Goal: Book appointment/travel/reservation

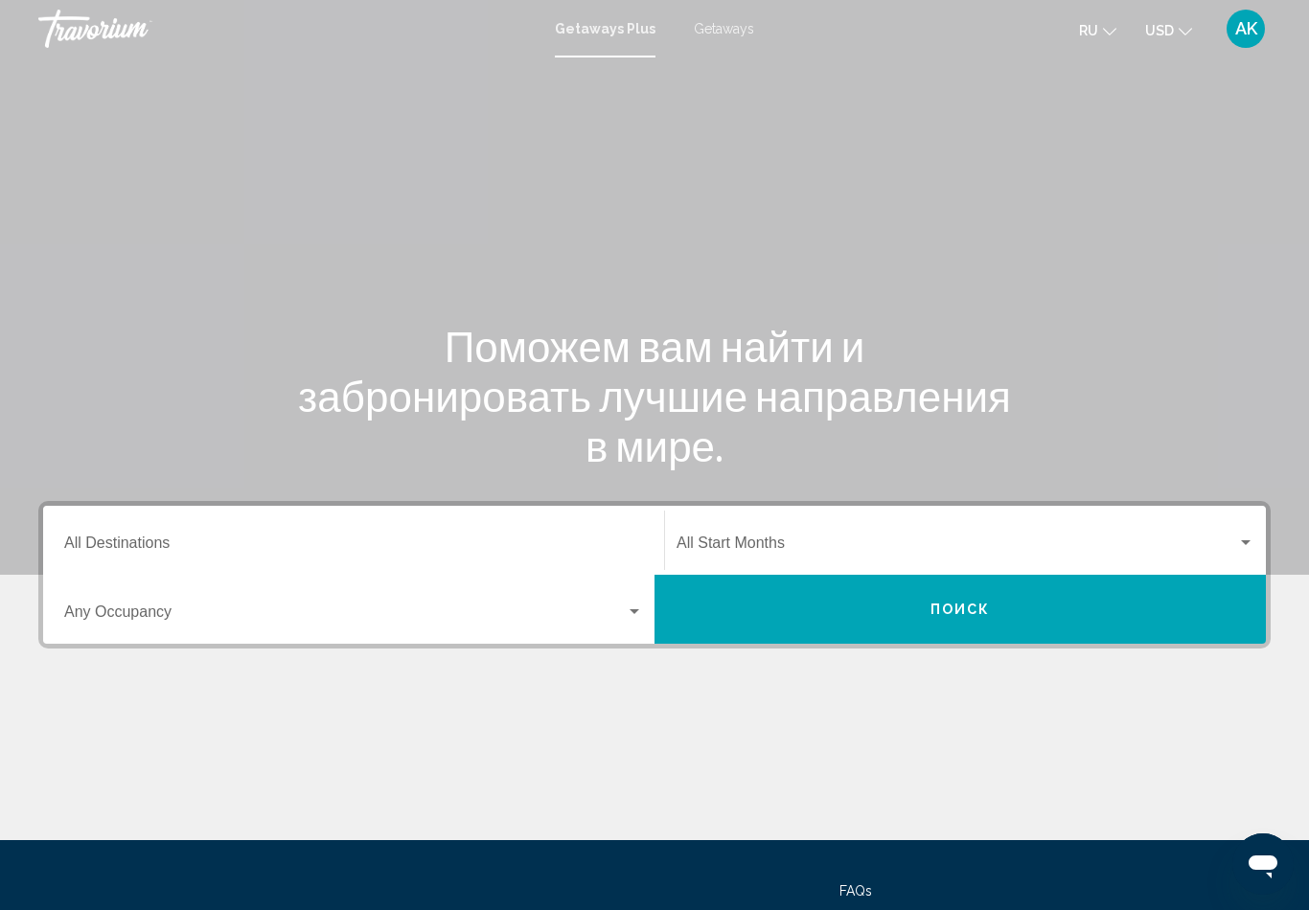
click at [717, 25] on span "Getaways" at bounding box center [724, 28] width 60 height 15
click at [300, 612] on span "Search widget" at bounding box center [345, 616] width 562 height 17
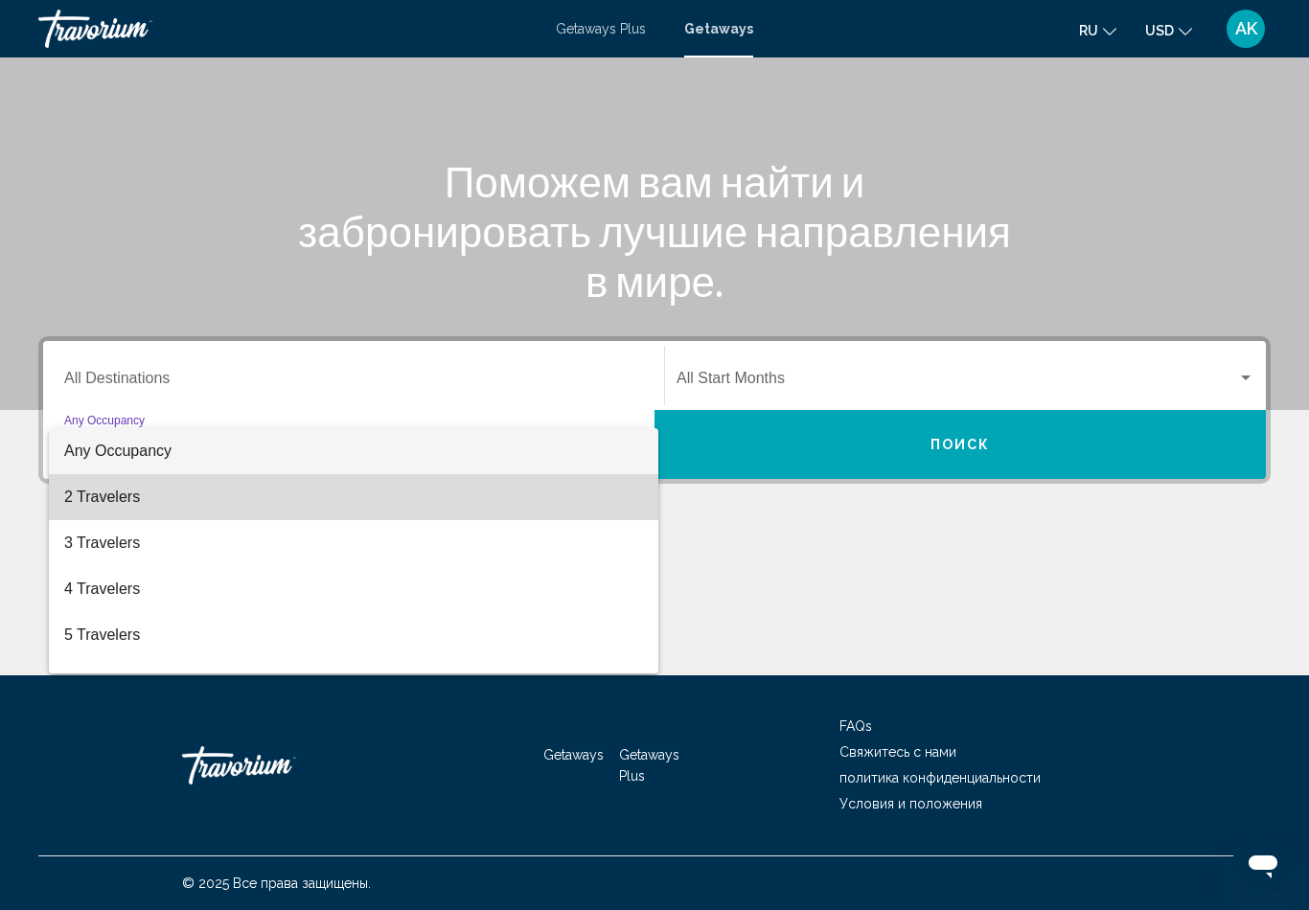
click at [109, 499] on span "2 Travelers" at bounding box center [353, 497] width 579 height 46
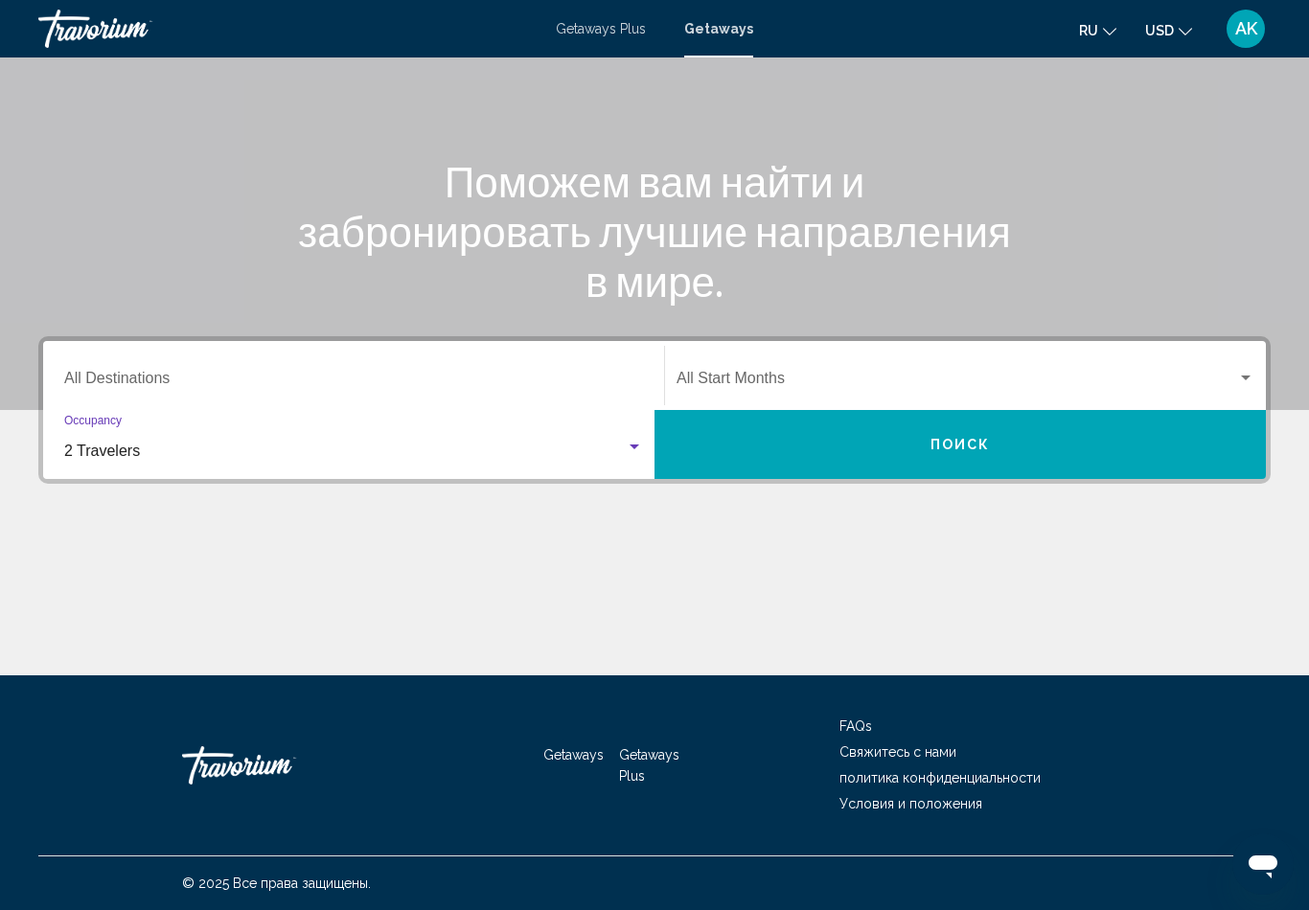
click at [921, 441] on button "Поиск" at bounding box center [960, 444] width 611 height 69
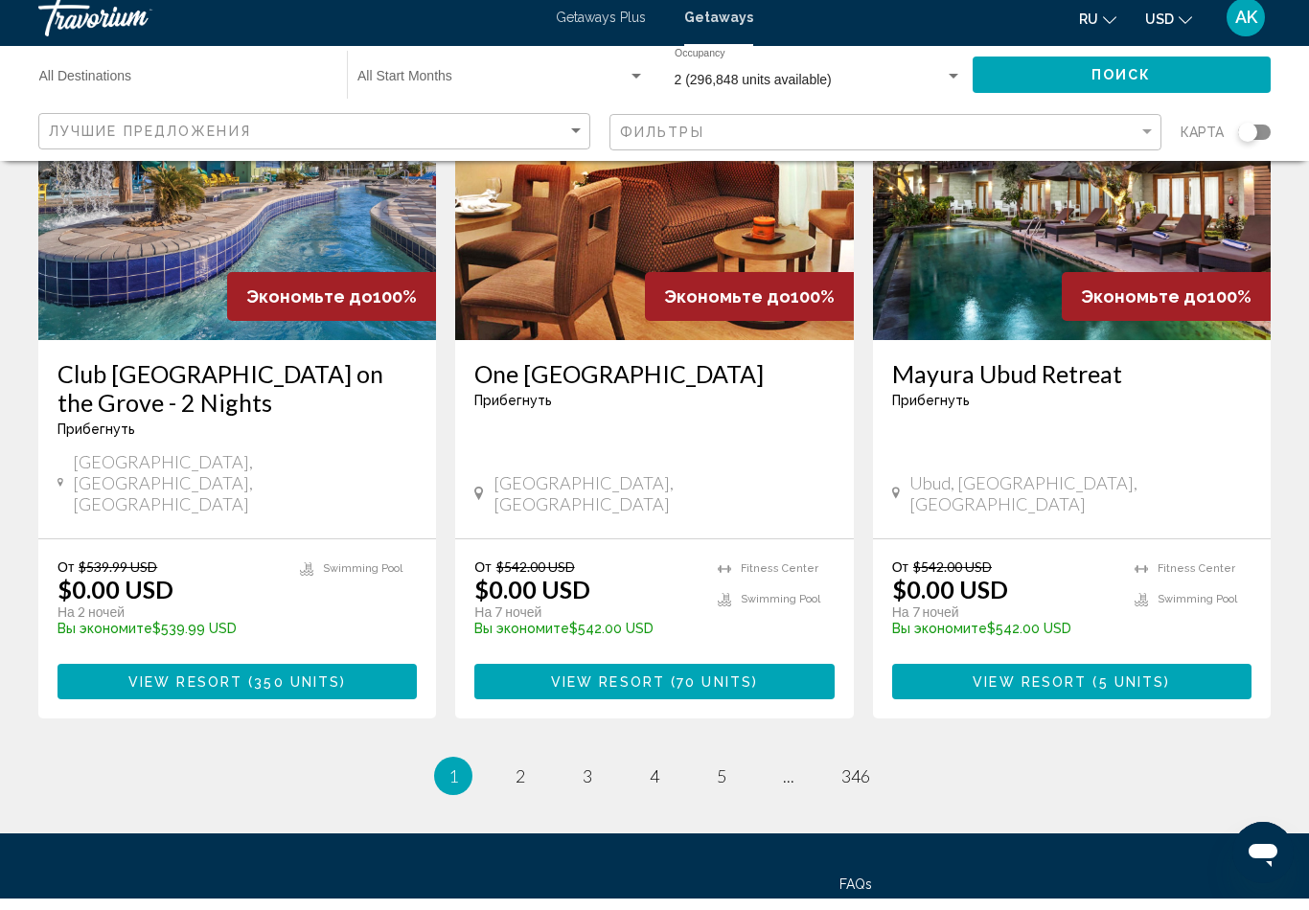
scroll to position [2388, 0]
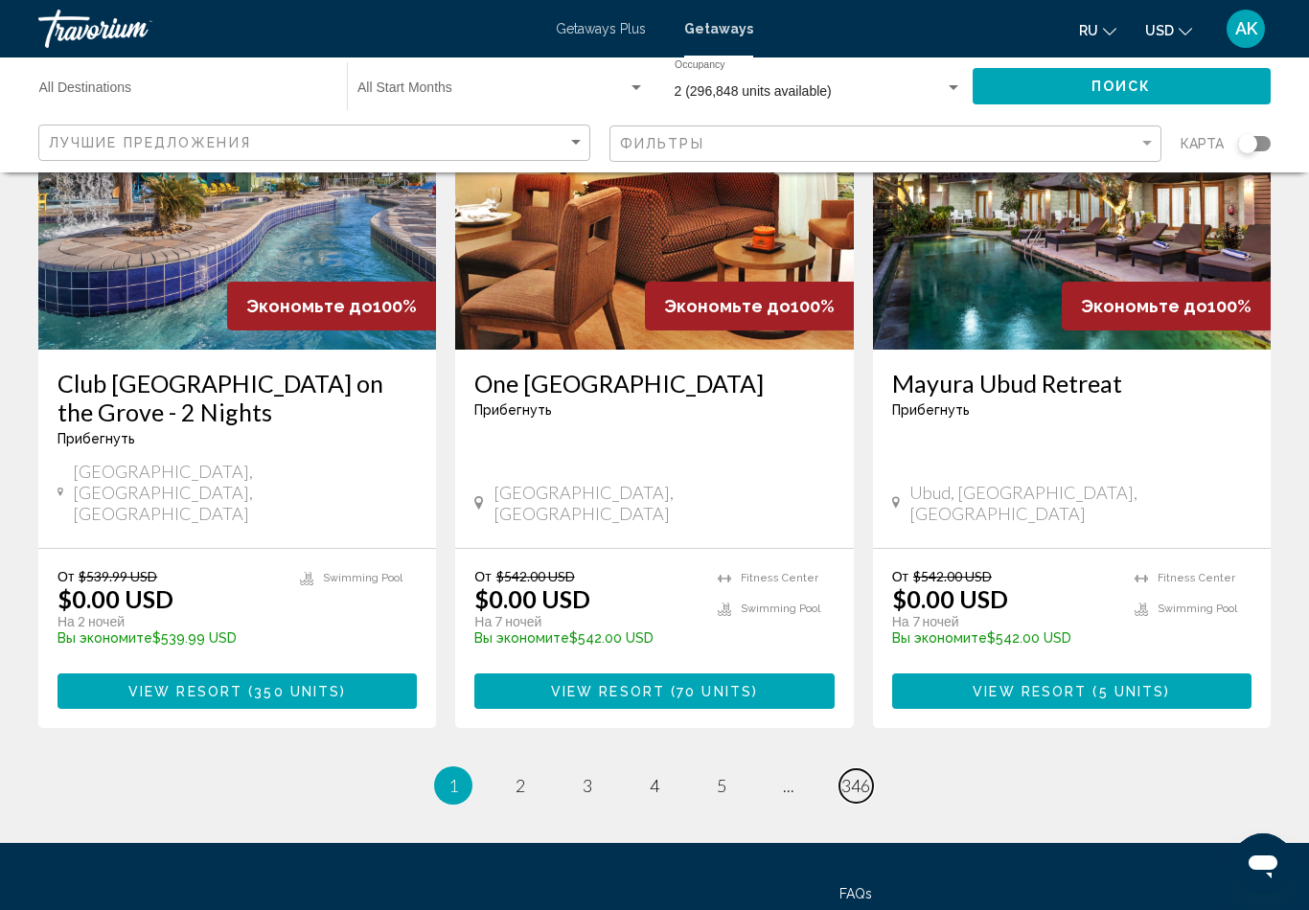
click at [855, 775] on span "346" at bounding box center [855, 785] width 29 height 21
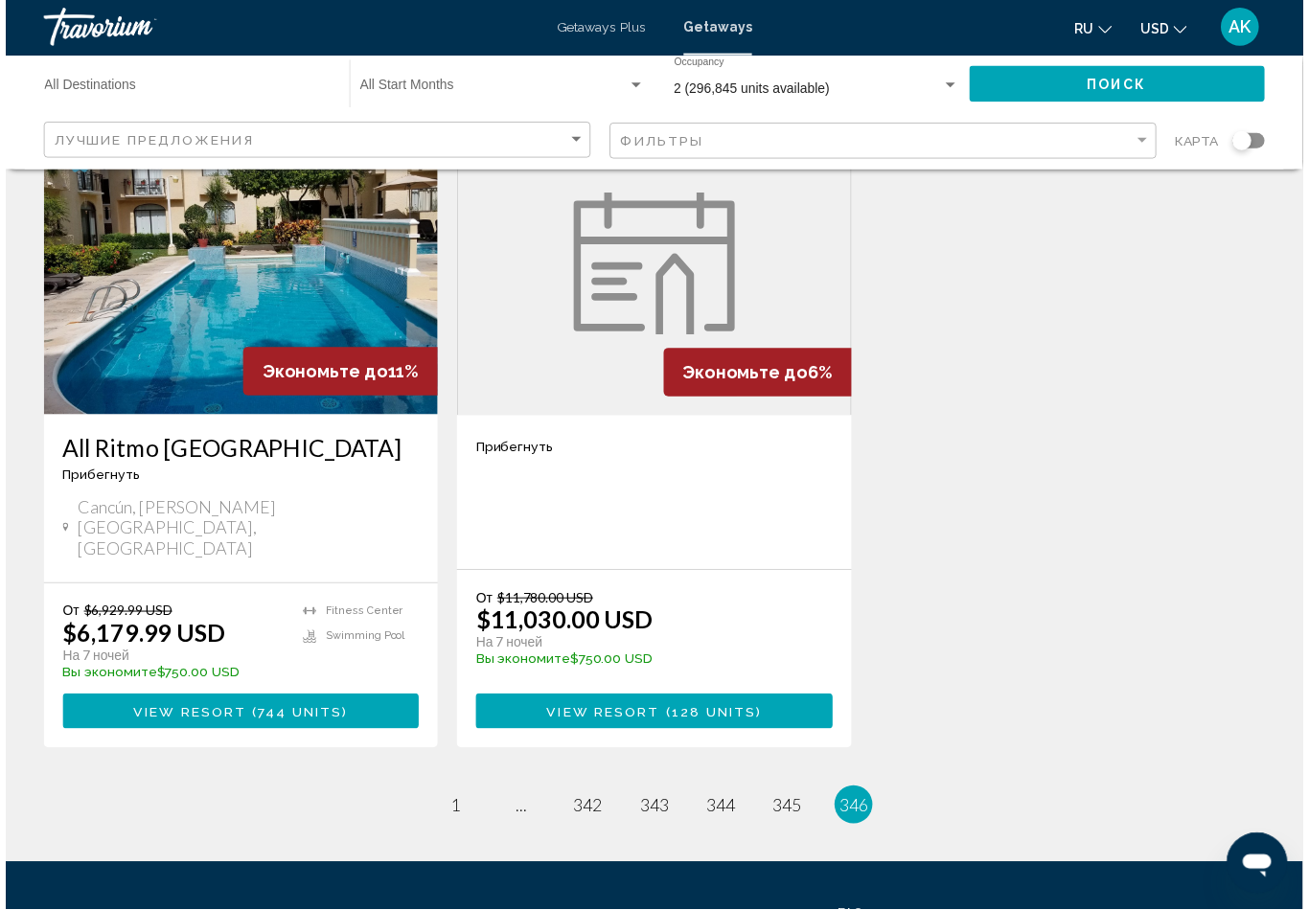
scroll to position [2316, 0]
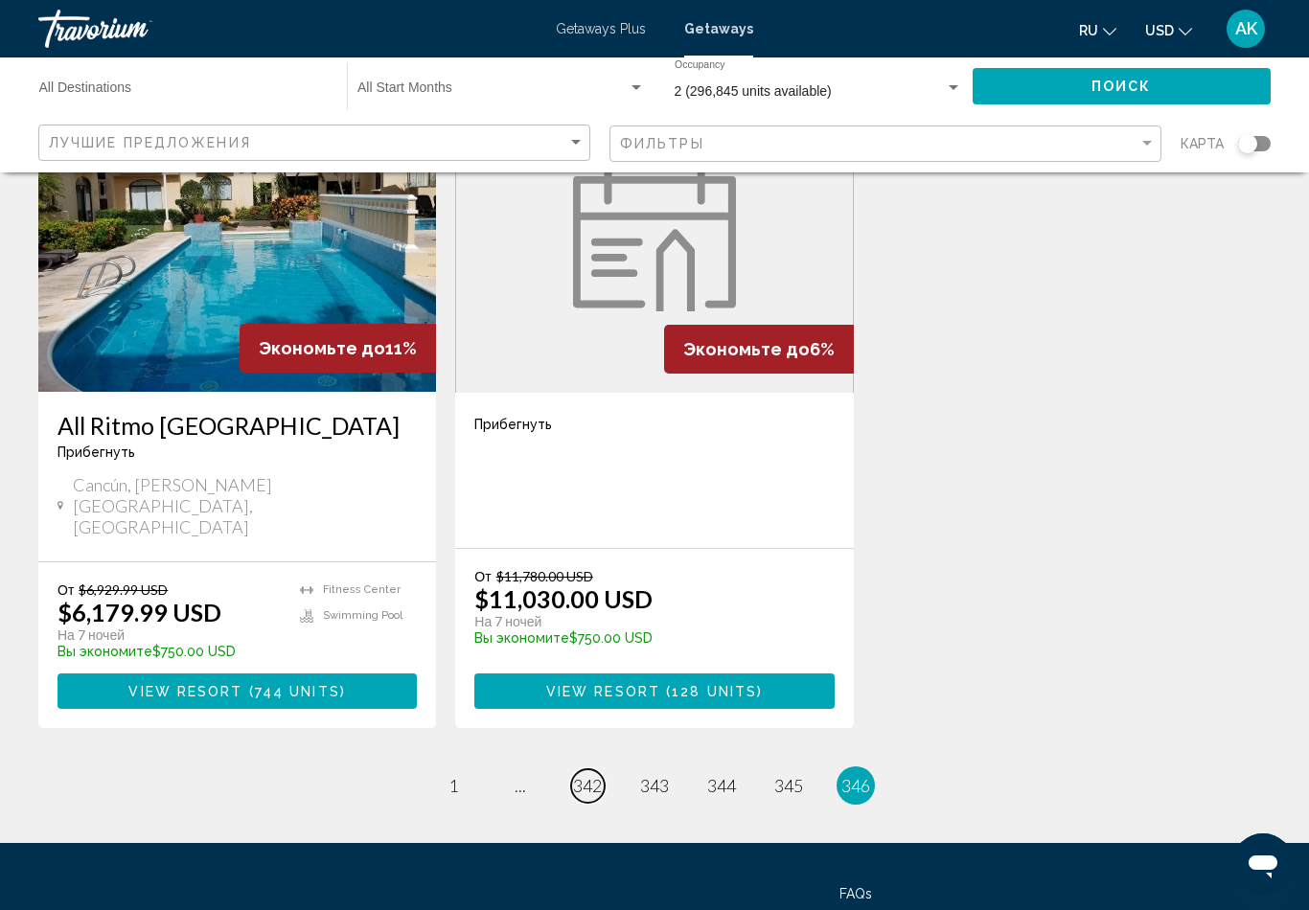
click at [588, 775] on span "342" at bounding box center [587, 785] width 29 height 21
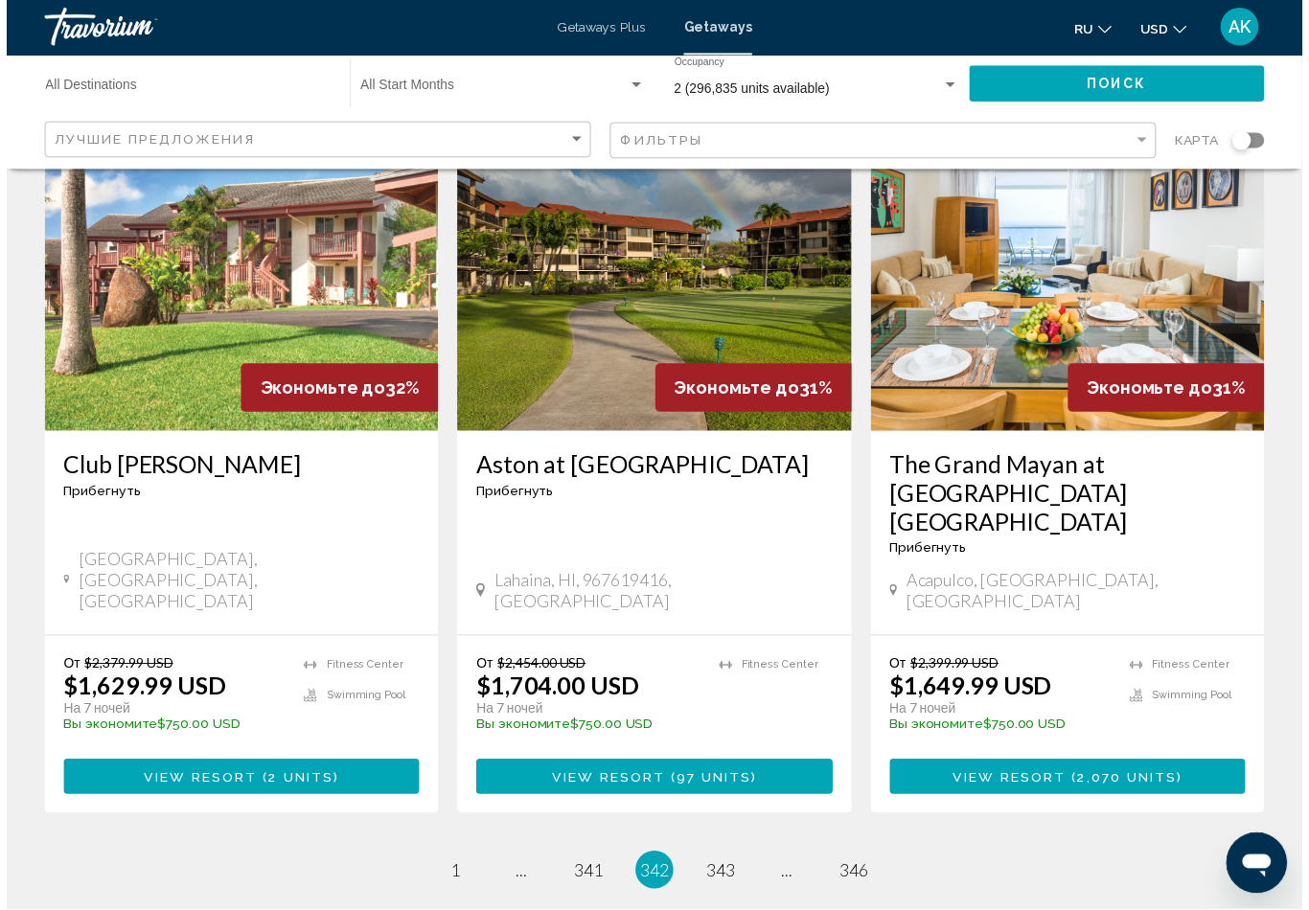
scroll to position [2387, 0]
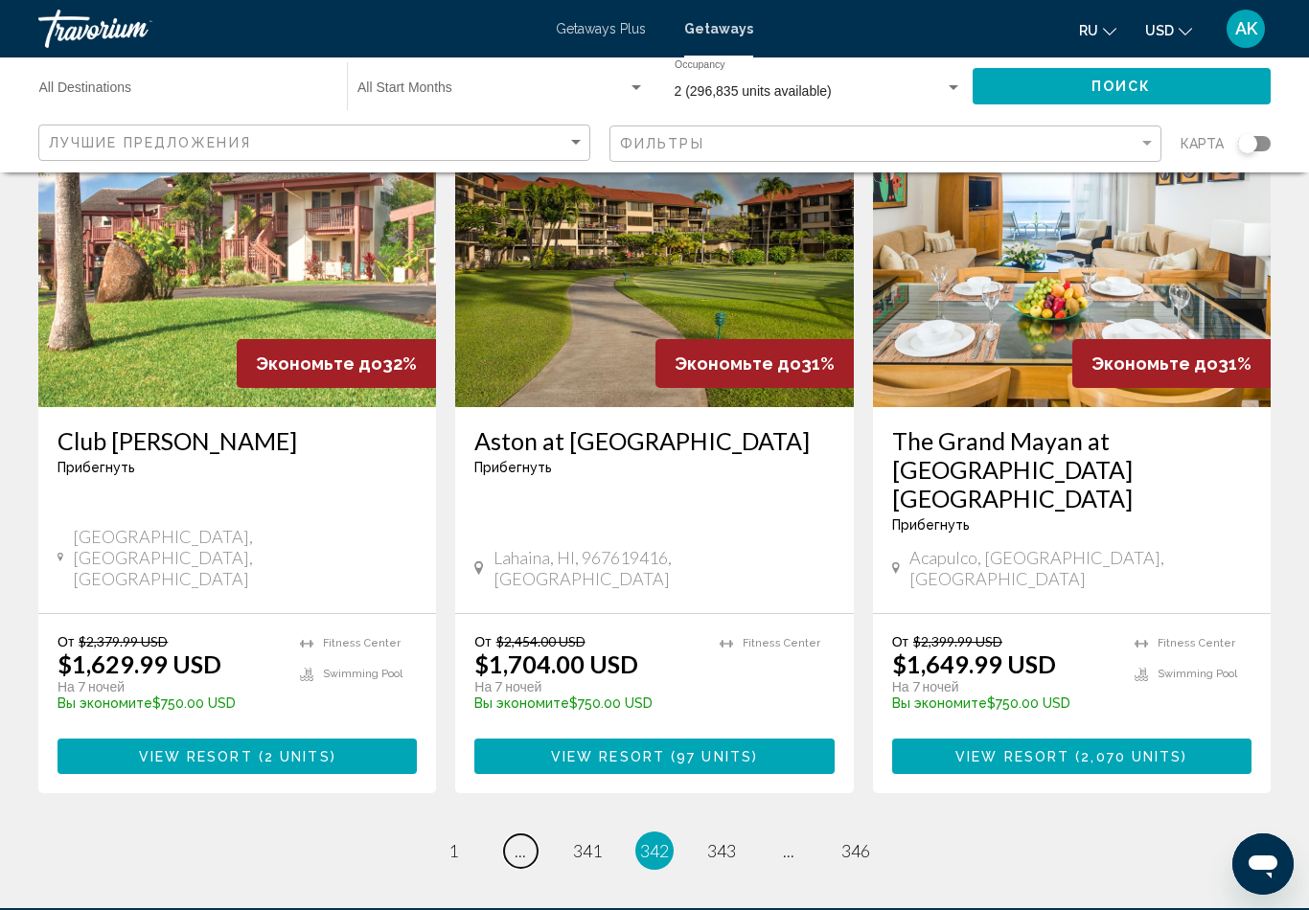
click at [524, 840] on span "..." at bounding box center [520, 850] width 11 height 21
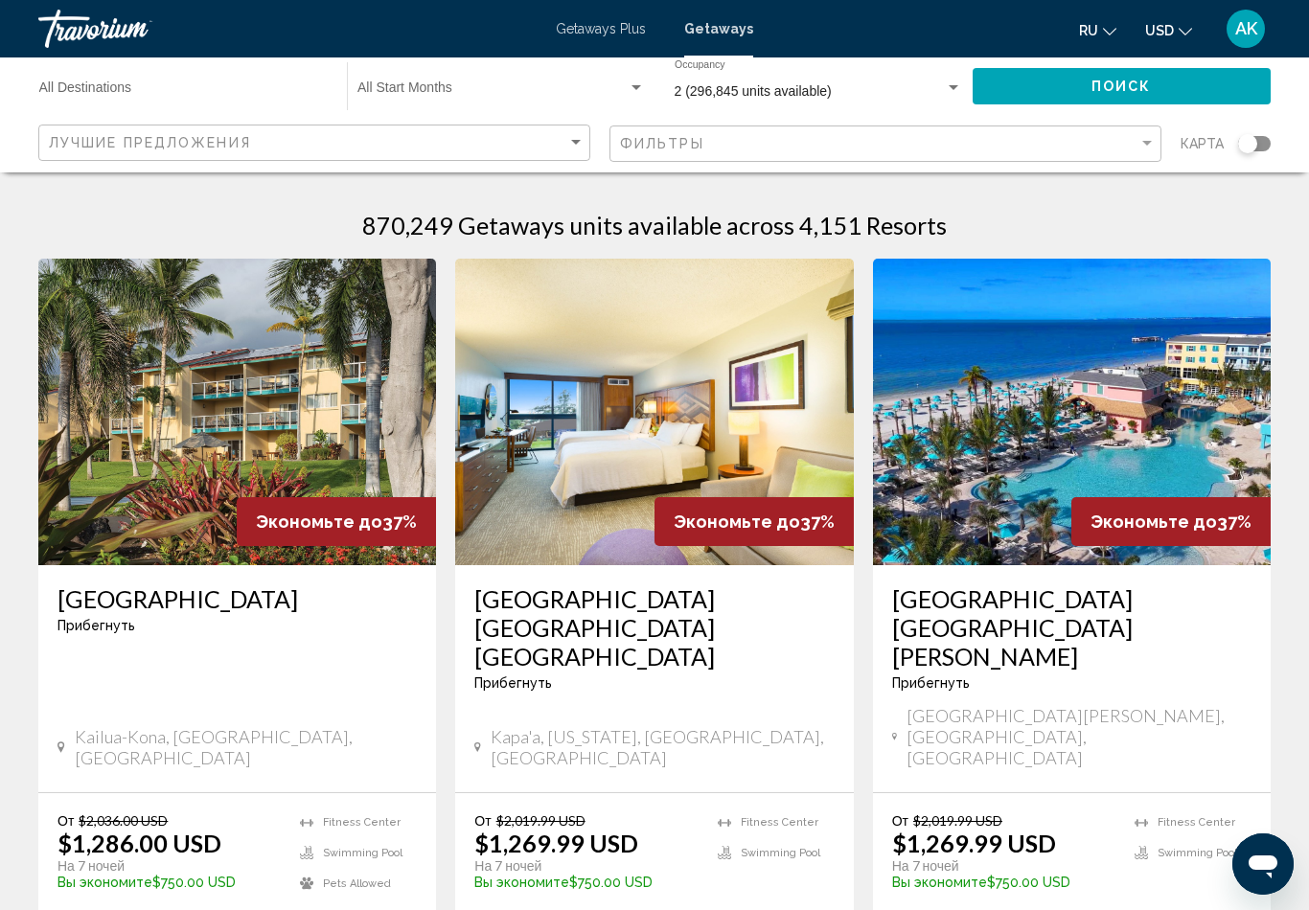
click at [1104, 126] on div "Фильтры" at bounding box center [888, 143] width 536 height 35
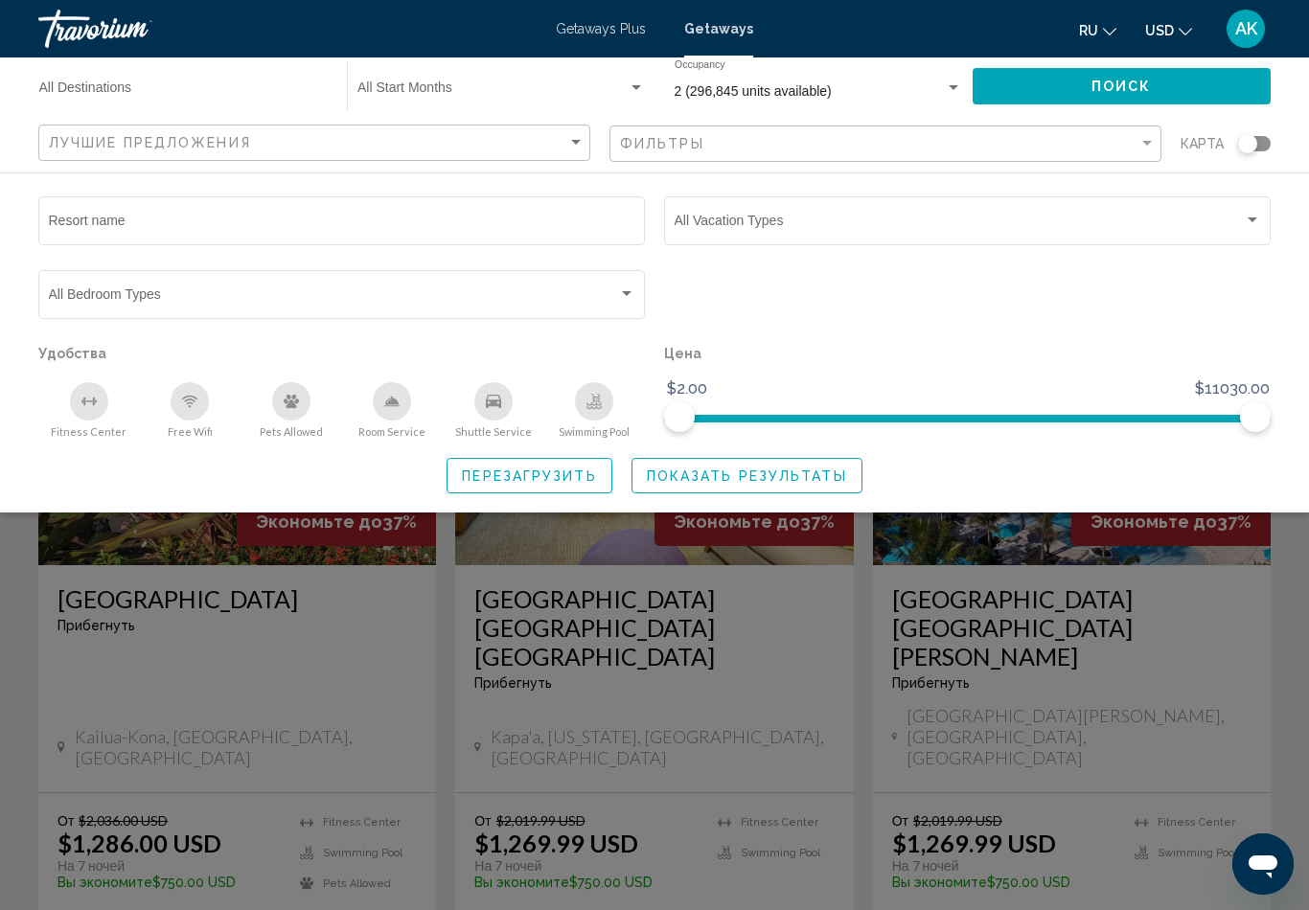
click at [1252, 144] on div "Search widget" at bounding box center [1247, 143] width 19 height 19
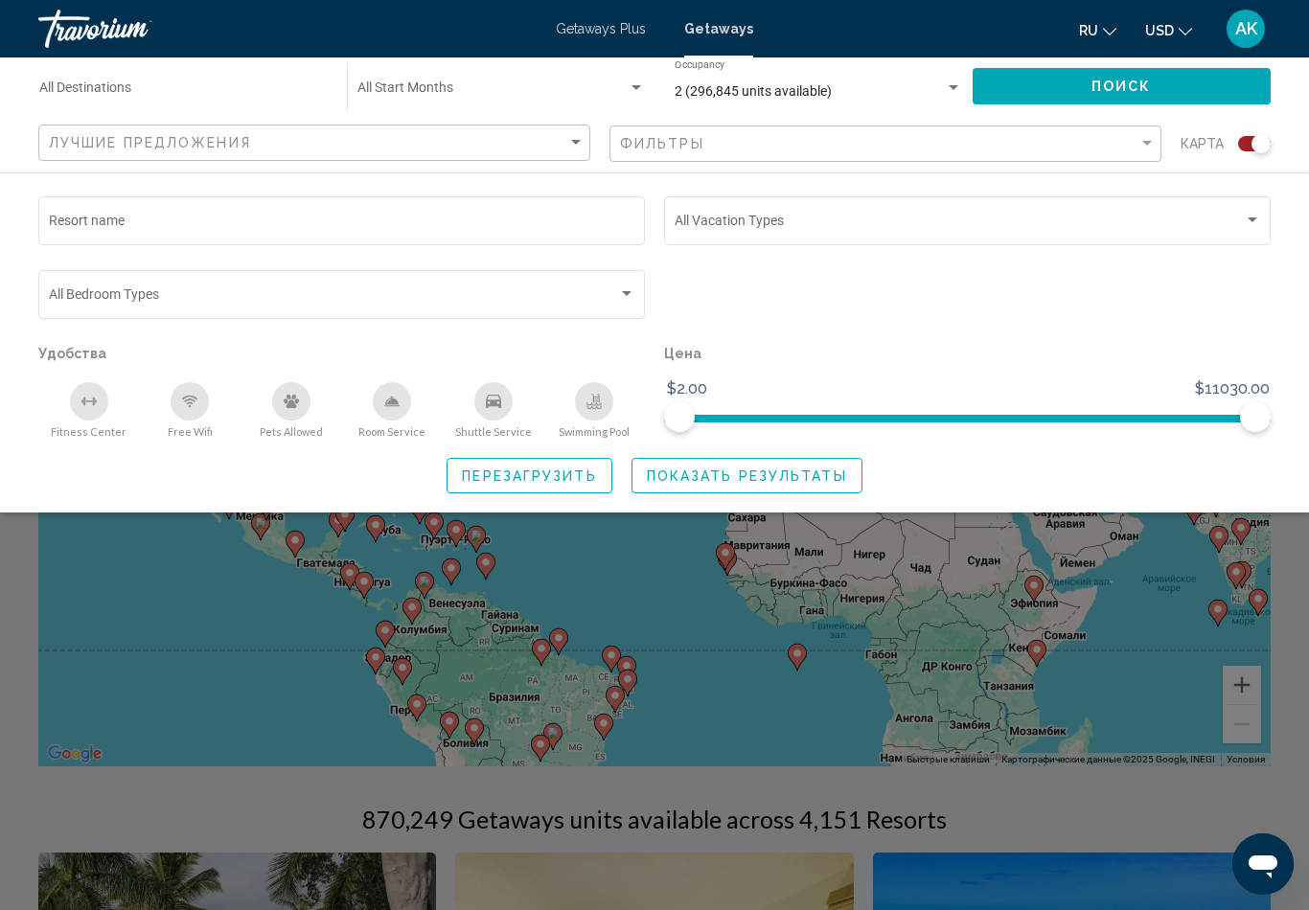
click at [705, 678] on div "Search widget" at bounding box center [654, 598] width 1309 height 623
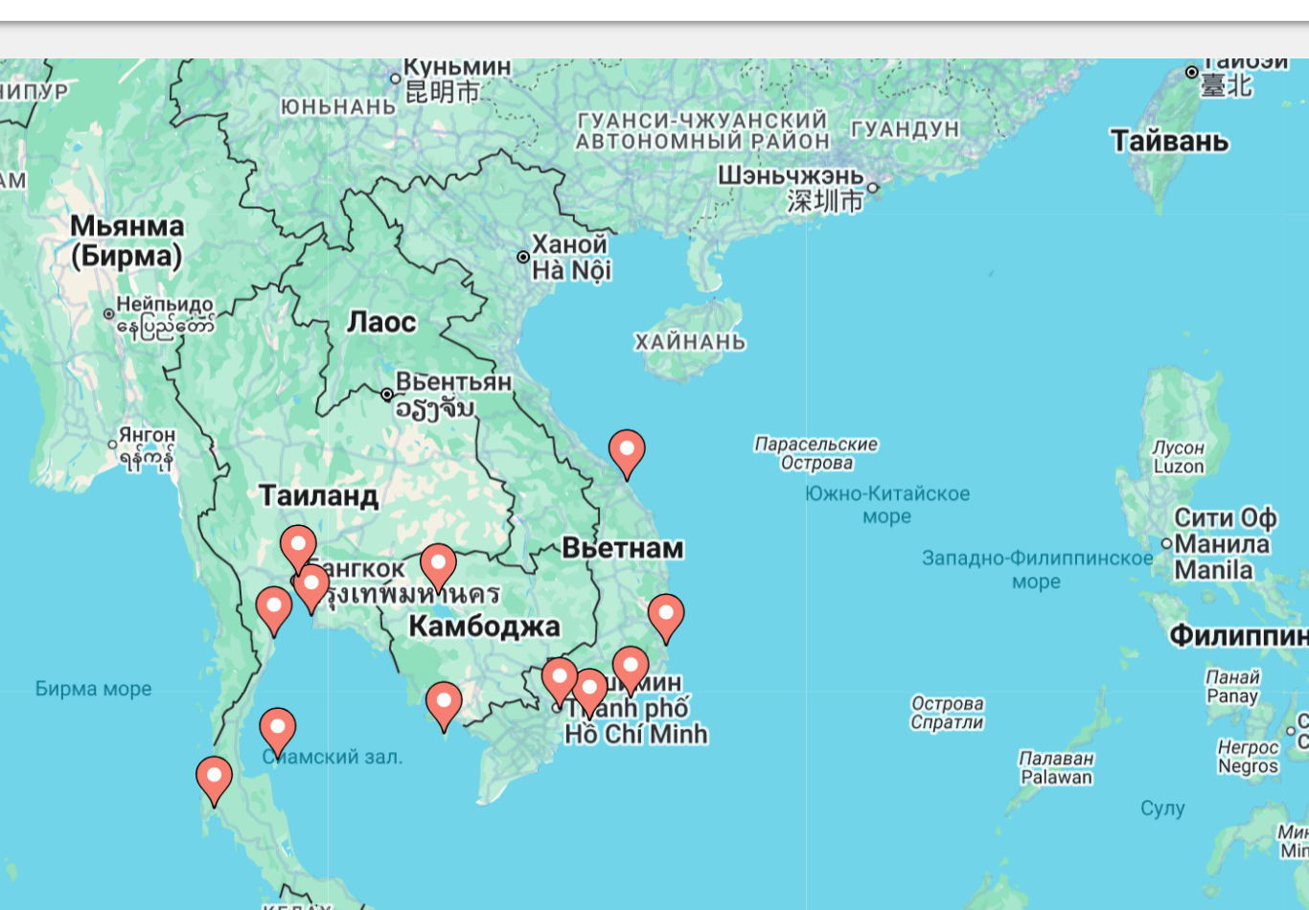
type input "**********"
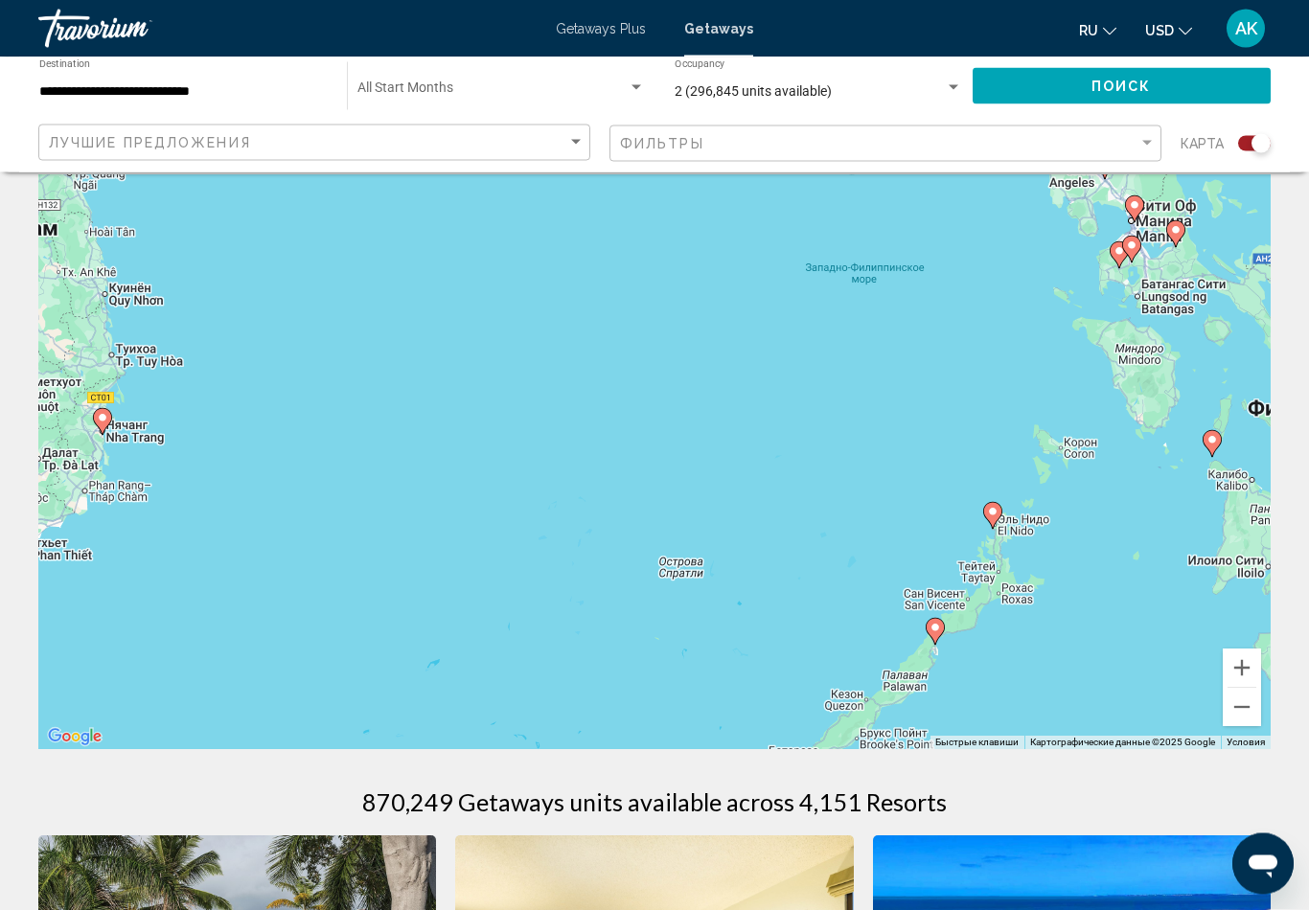
scroll to position [17, 0]
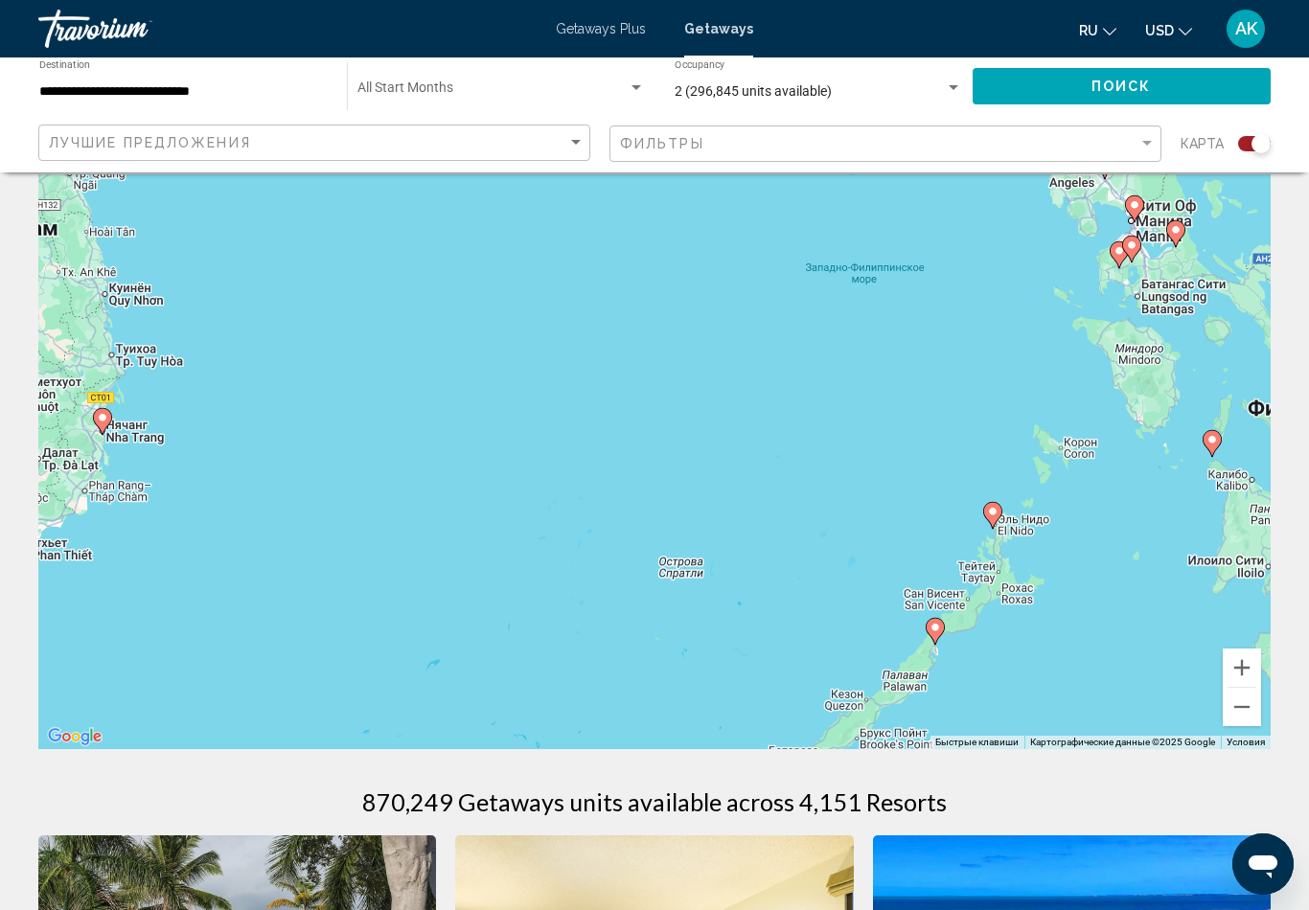
click at [1268, 147] on div "Search widget" at bounding box center [1261, 143] width 19 height 19
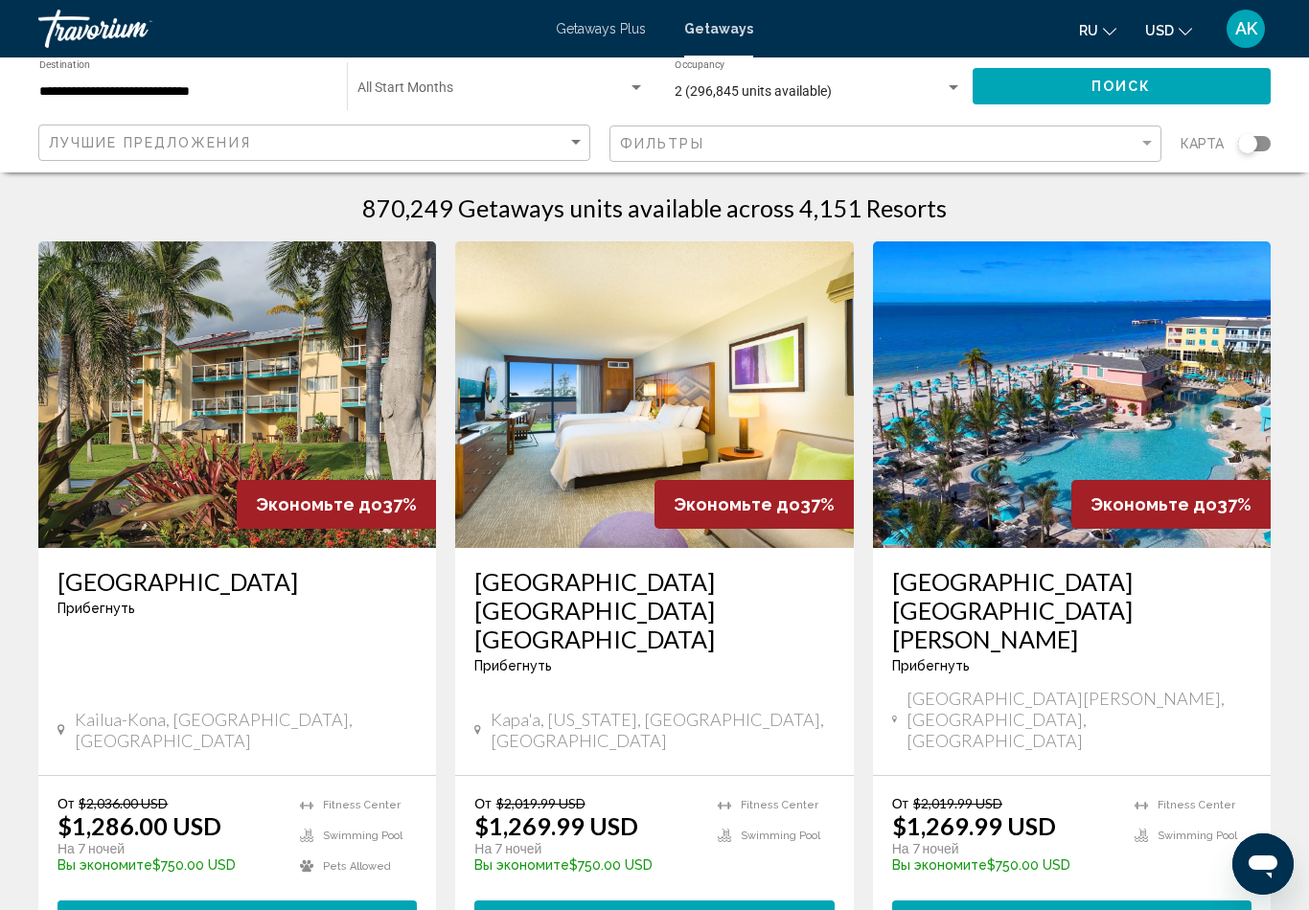
click at [1244, 146] on div "Search widget" at bounding box center [1247, 143] width 19 height 19
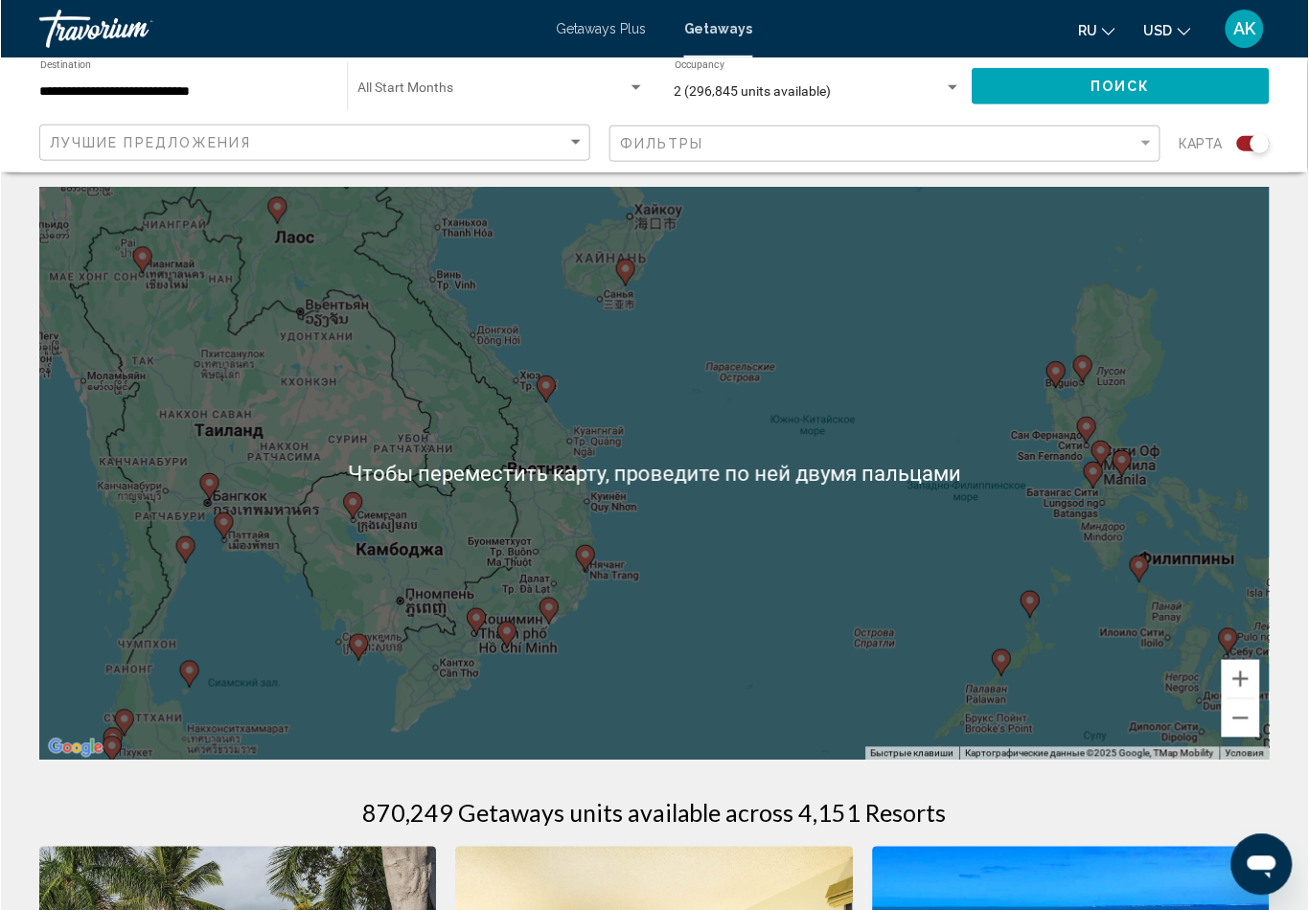
scroll to position [6, 0]
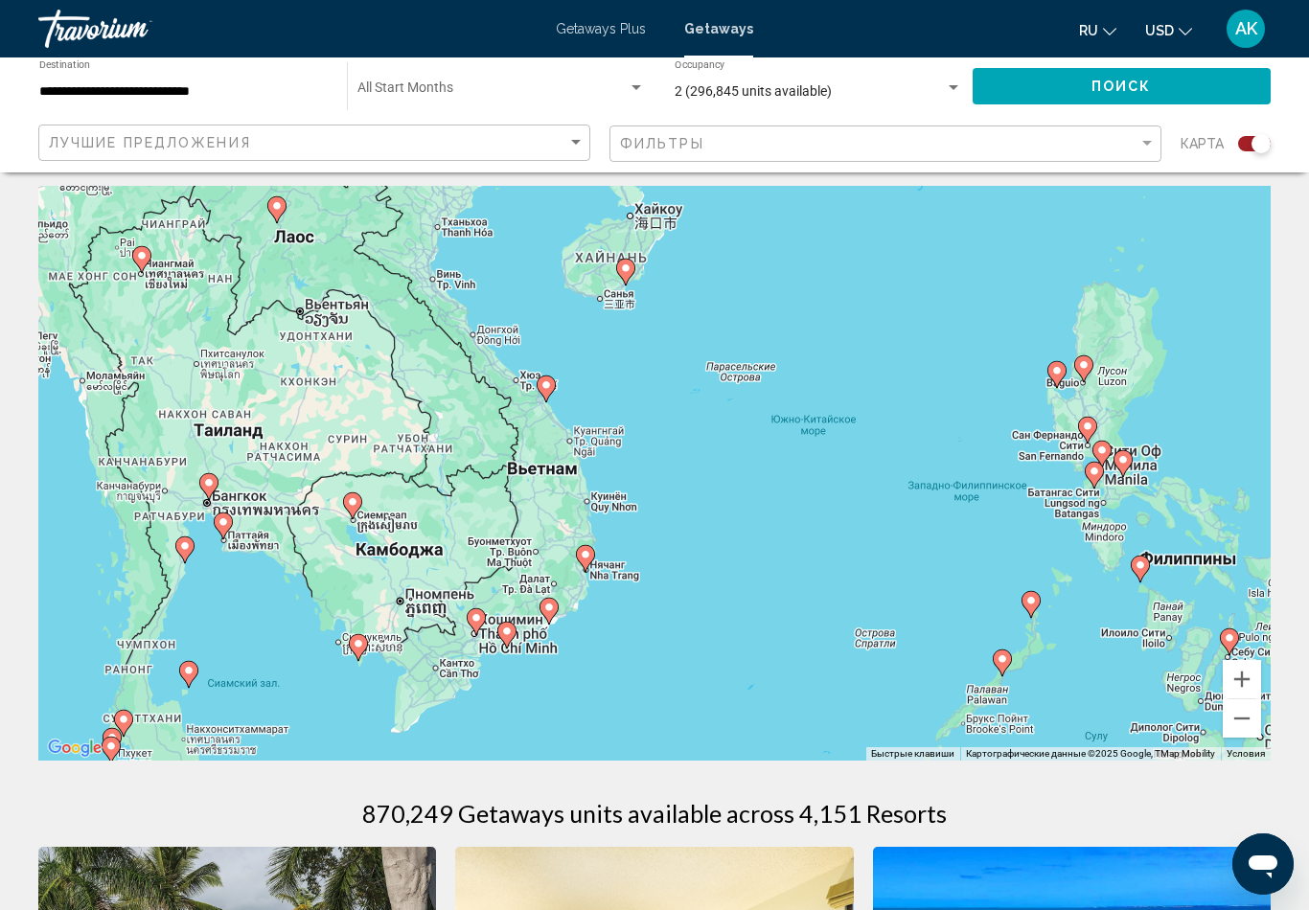
click at [565, 464] on div "Для навигации используйте клавиши со стрелками. Чтобы активировать перетаскиван…" at bounding box center [654, 473] width 1232 height 575
click at [525, 472] on div "Для навигации используйте клавиши со стрелками. Чтобы активировать перетаскиван…" at bounding box center [654, 473] width 1232 height 575
click at [540, 375] on gmp-advanced-marker "Main content" at bounding box center [546, 389] width 19 height 29
click at [527, 467] on div "Для навигации используйте клавиши со стрелками. Чтобы активировать перетаскиван…" at bounding box center [654, 473] width 1232 height 575
click at [563, 568] on div "Для навигации используйте клавиши со стрелками. Чтобы активировать перетаскиван…" at bounding box center [654, 473] width 1232 height 575
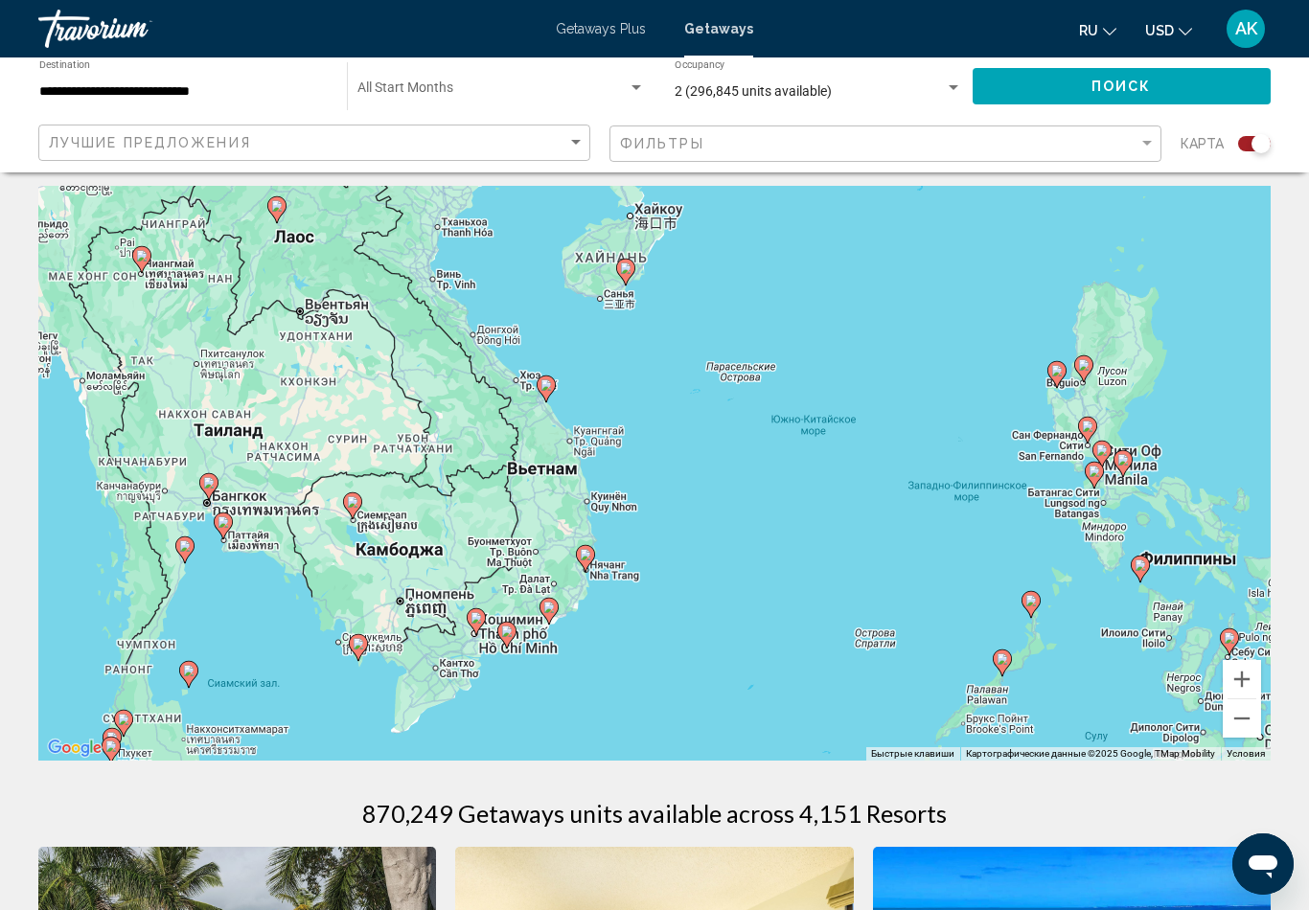
click at [1244, 150] on div "Search widget" at bounding box center [1254, 143] width 33 height 15
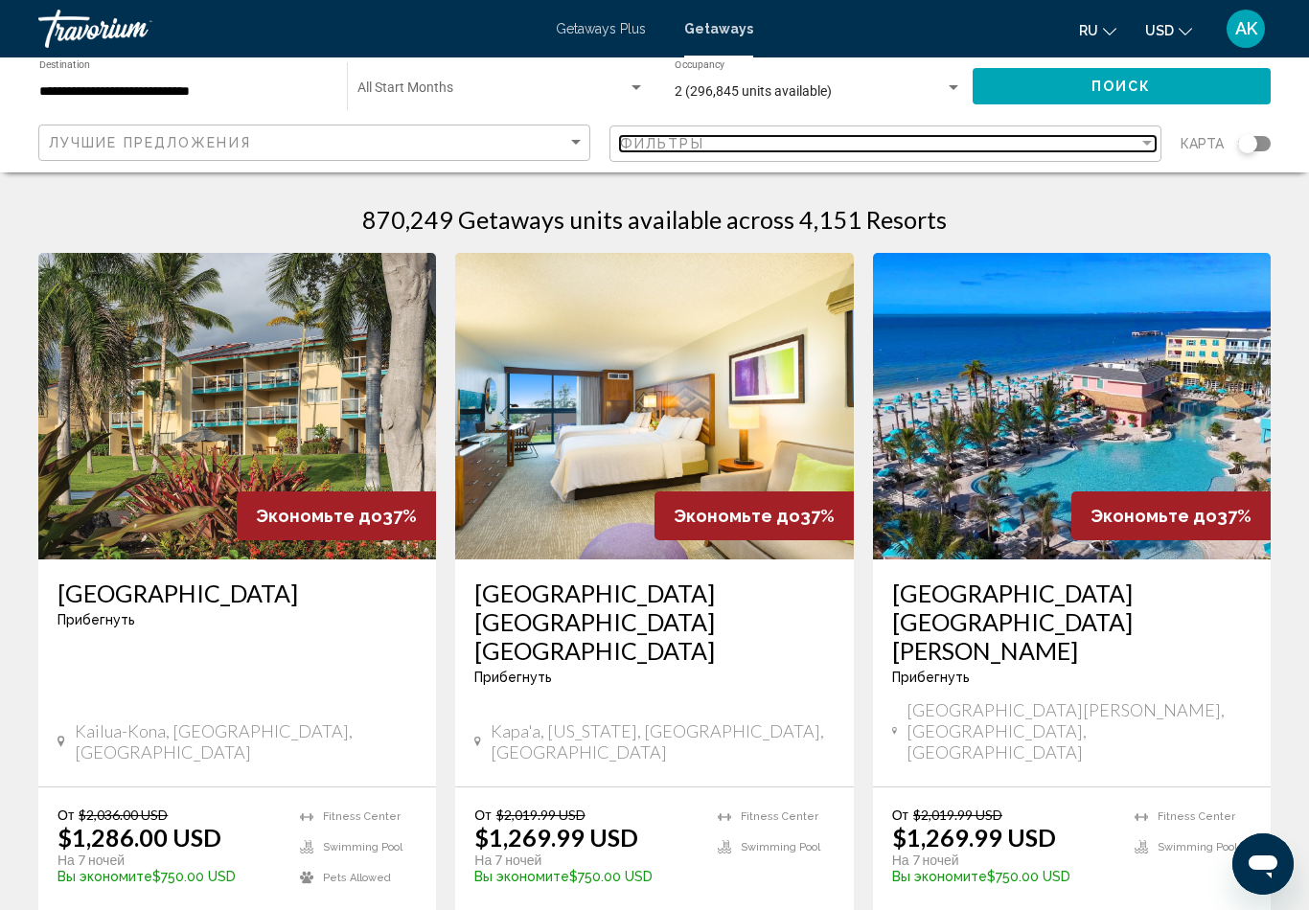
click at [1084, 140] on div "Фильтры" at bounding box center [879, 143] width 518 height 15
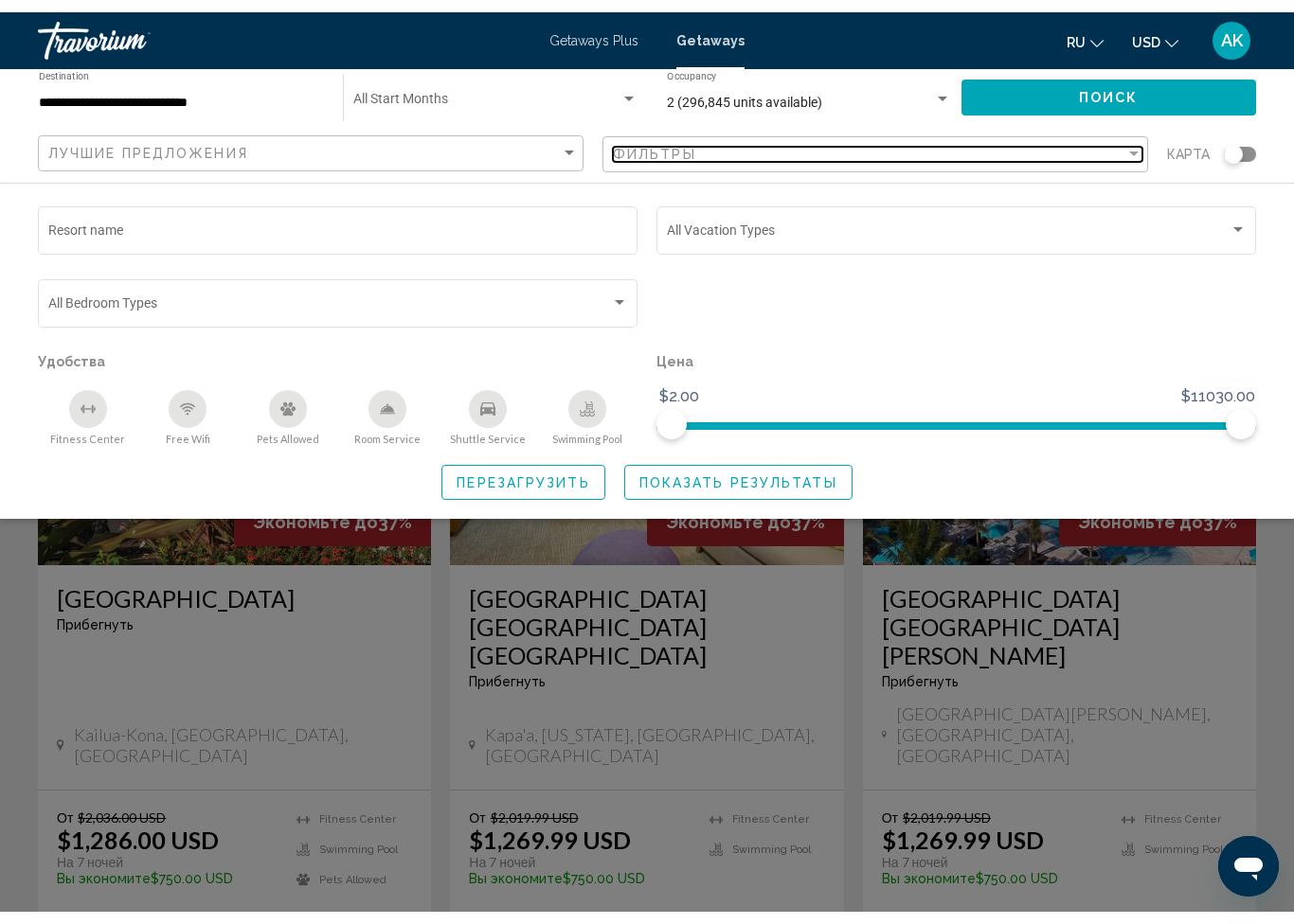
scroll to position [45, 0]
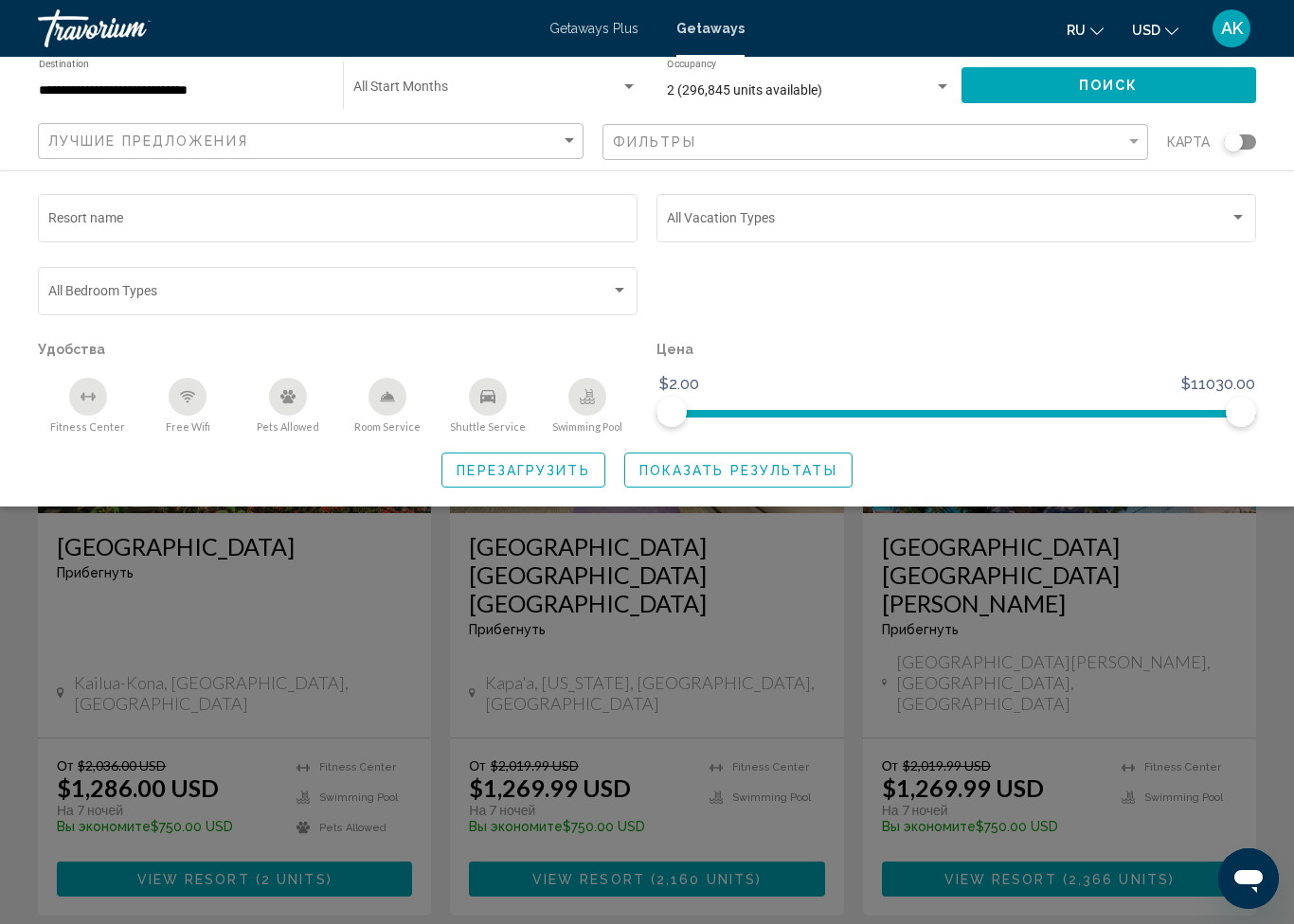
click at [1016, 221] on span "Search widget" at bounding box center [948, 221] width 562 height 15
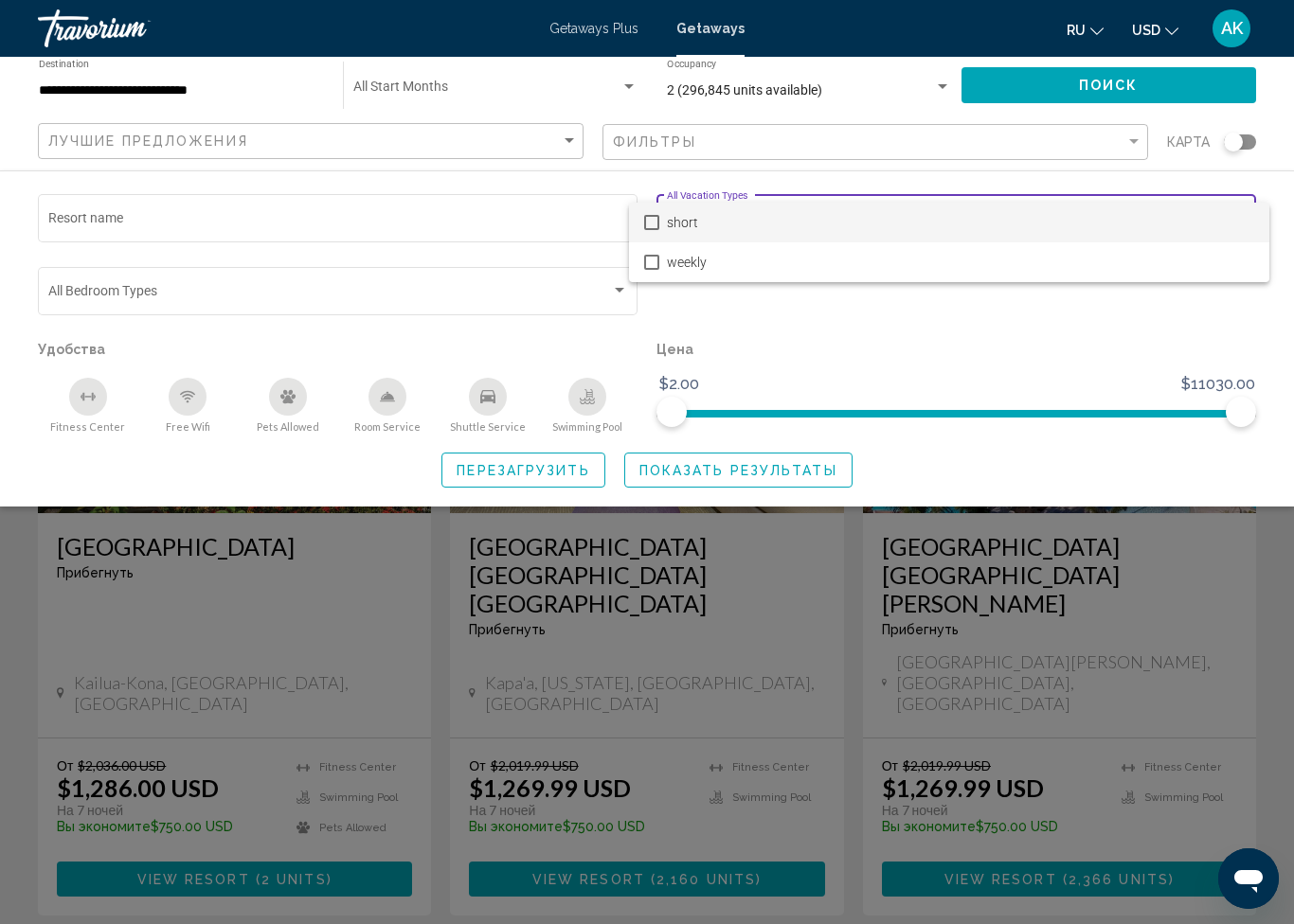
click at [974, 326] on div at bounding box center [647, 462] width 1294 height 924
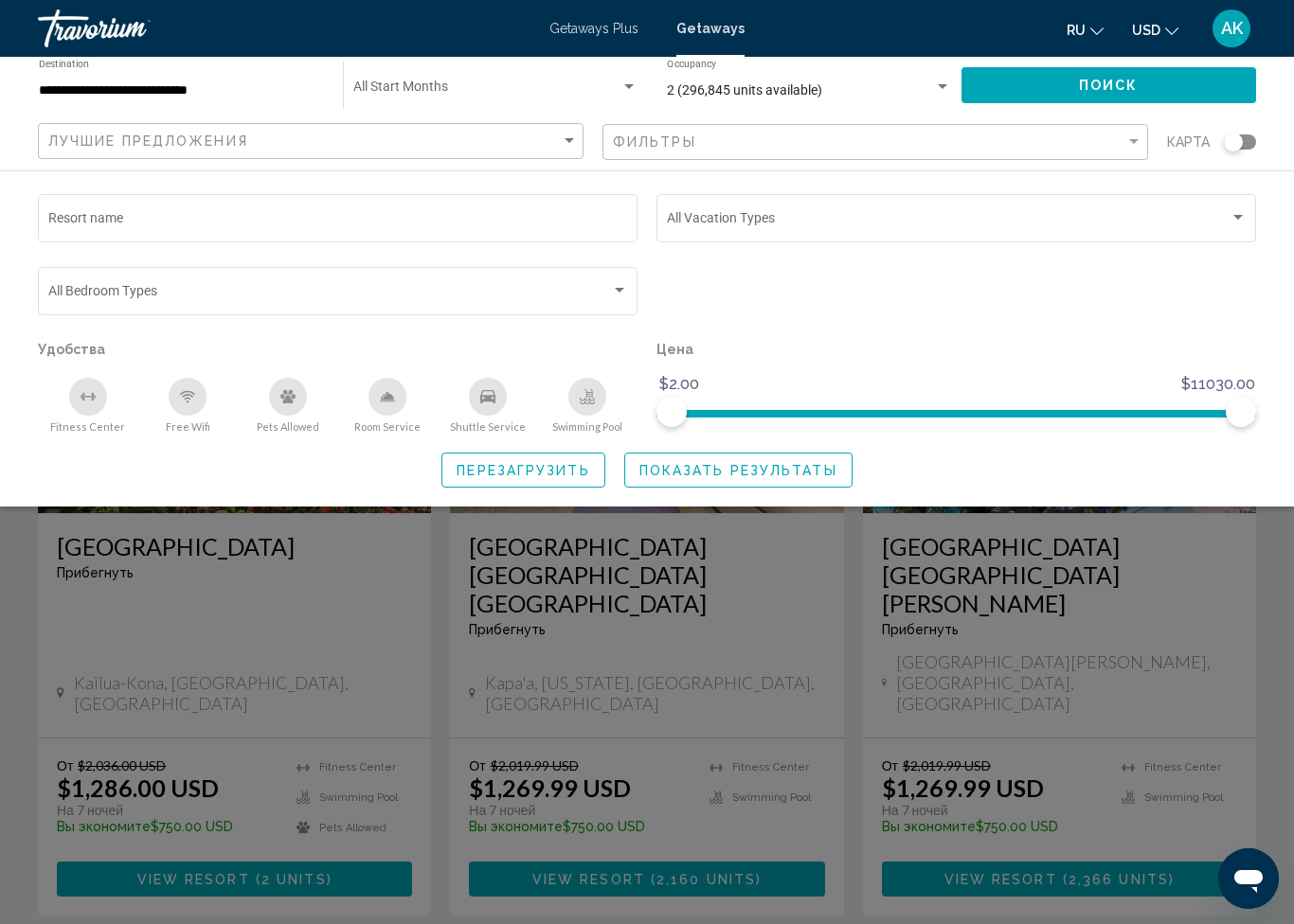
click at [605, 228] on input "Resort name" at bounding box center [338, 221] width 579 height 15
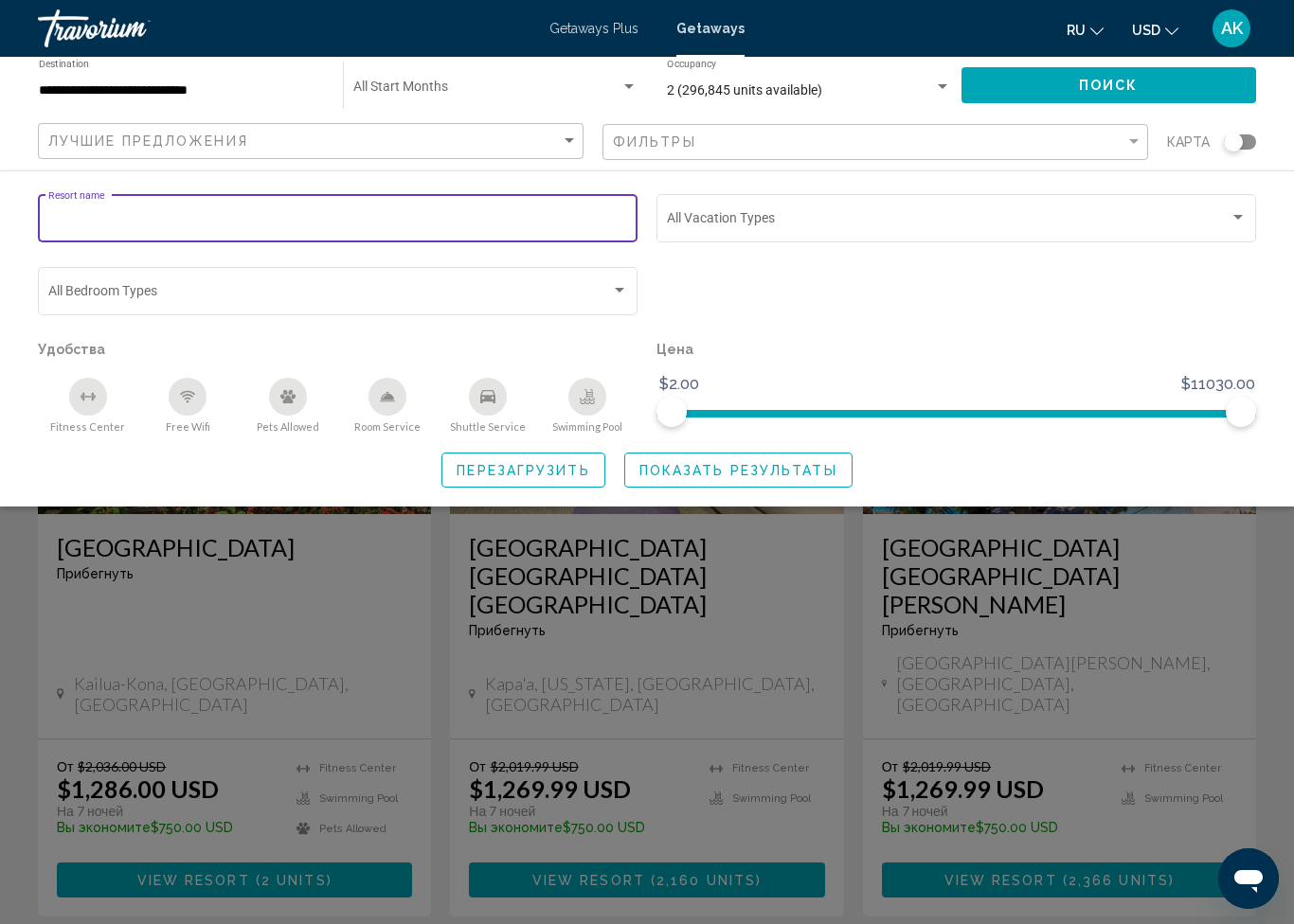
click at [843, 302] on div "Search widget" at bounding box center [957, 299] width 619 height 73
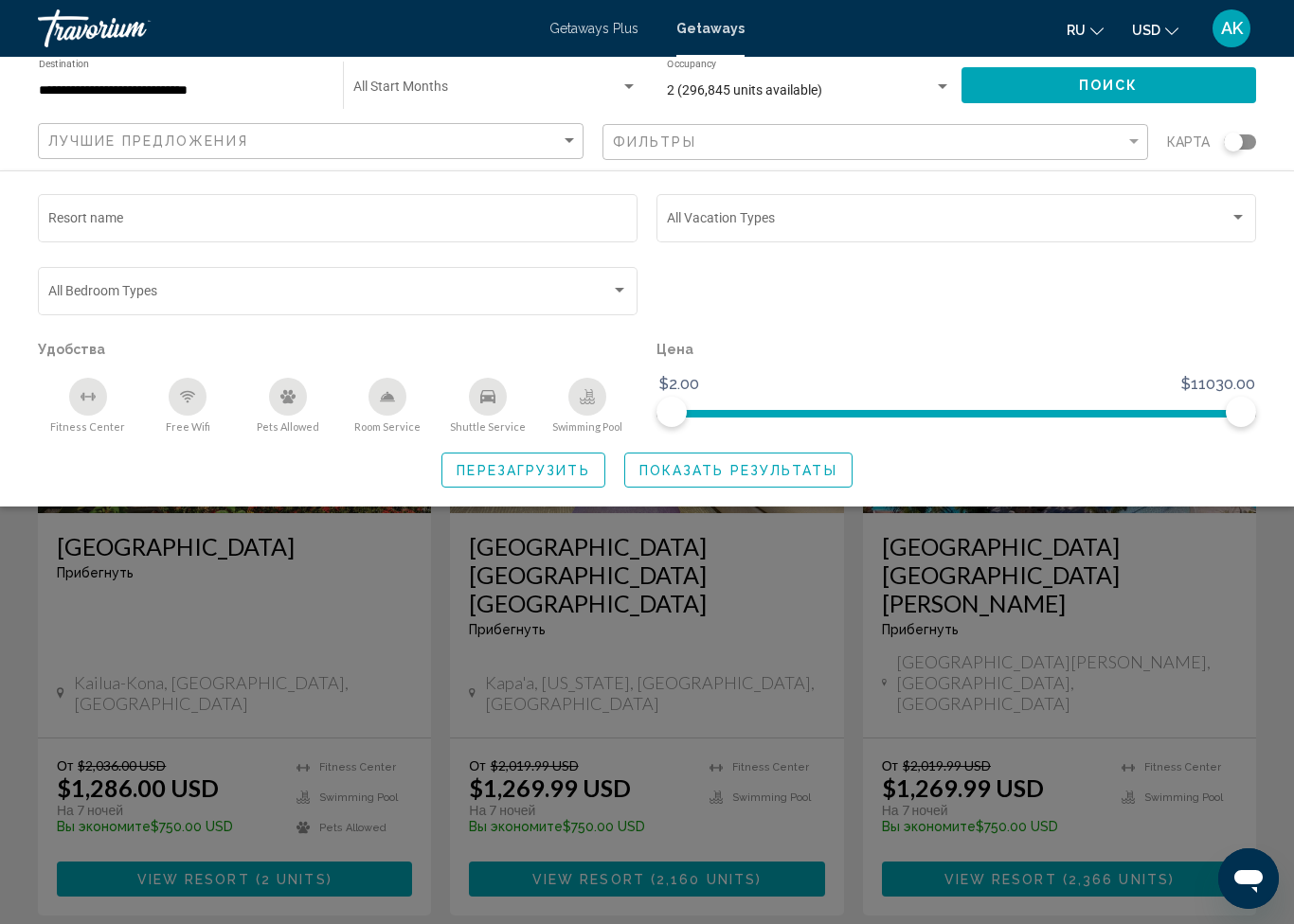
click at [431, 710] on div "Search widget" at bounding box center [647, 604] width 1294 height 640
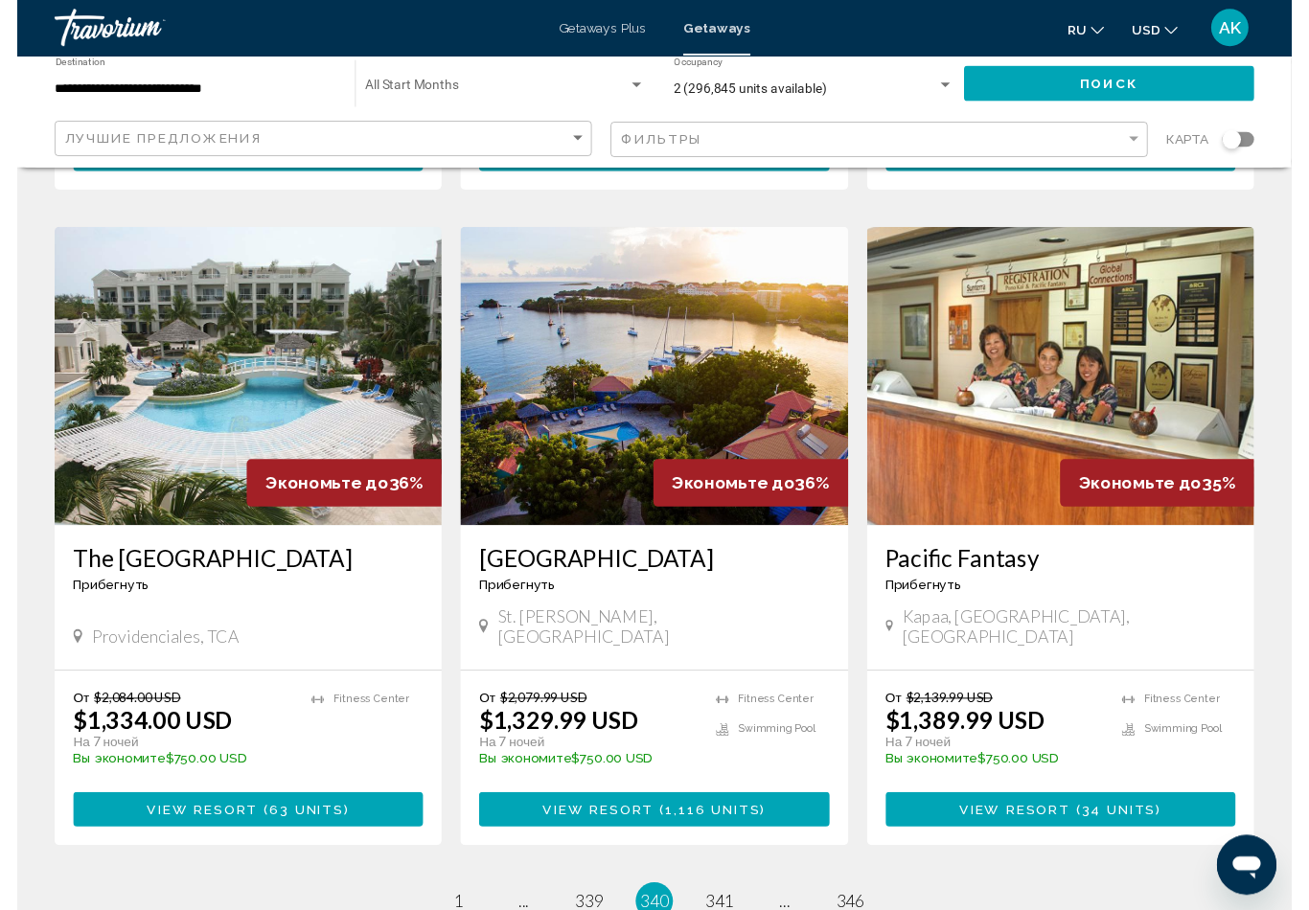
scroll to position [2358, 0]
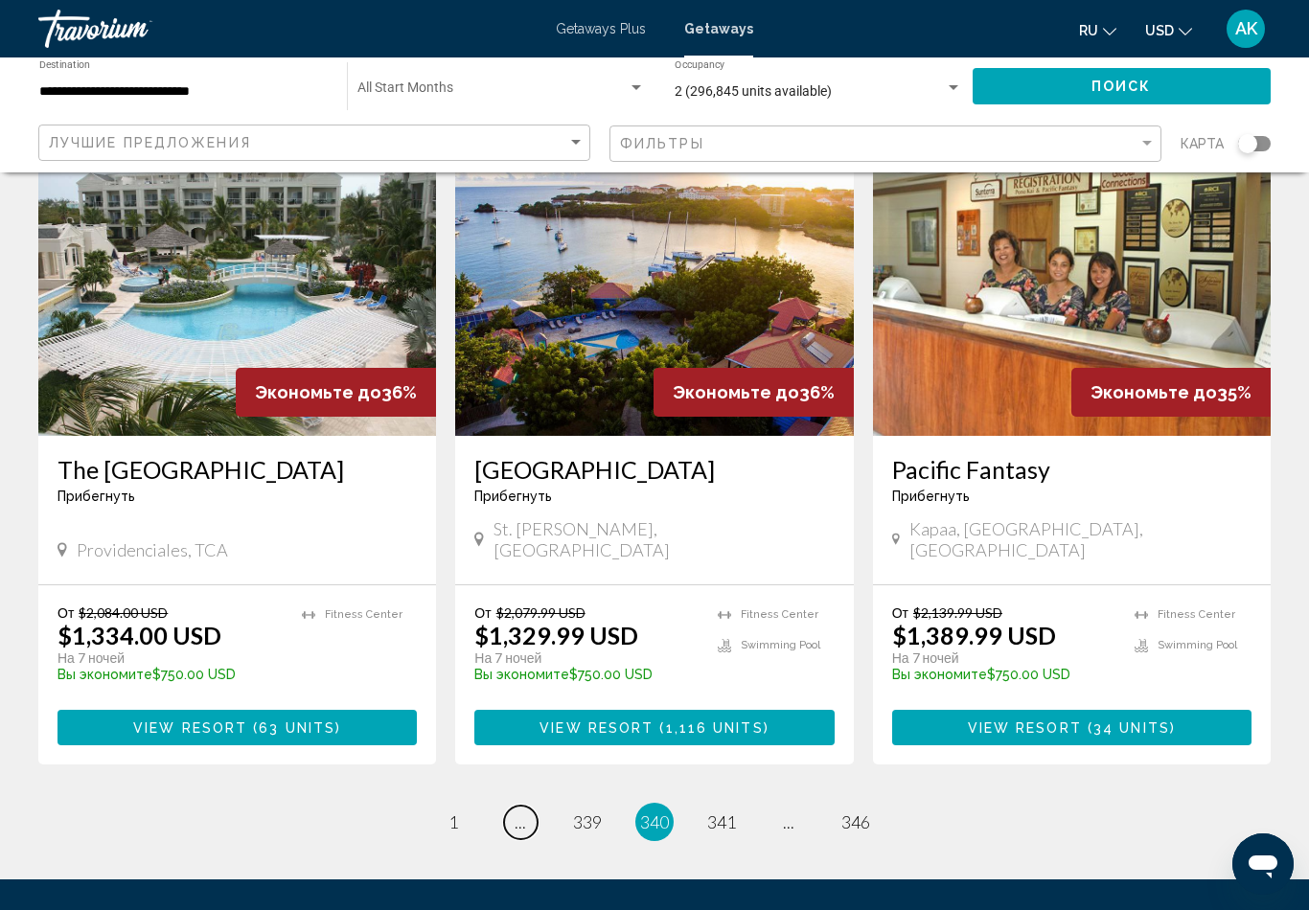
click at [521, 812] on span "..." at bounding box center [520, 822] width 11 height 21
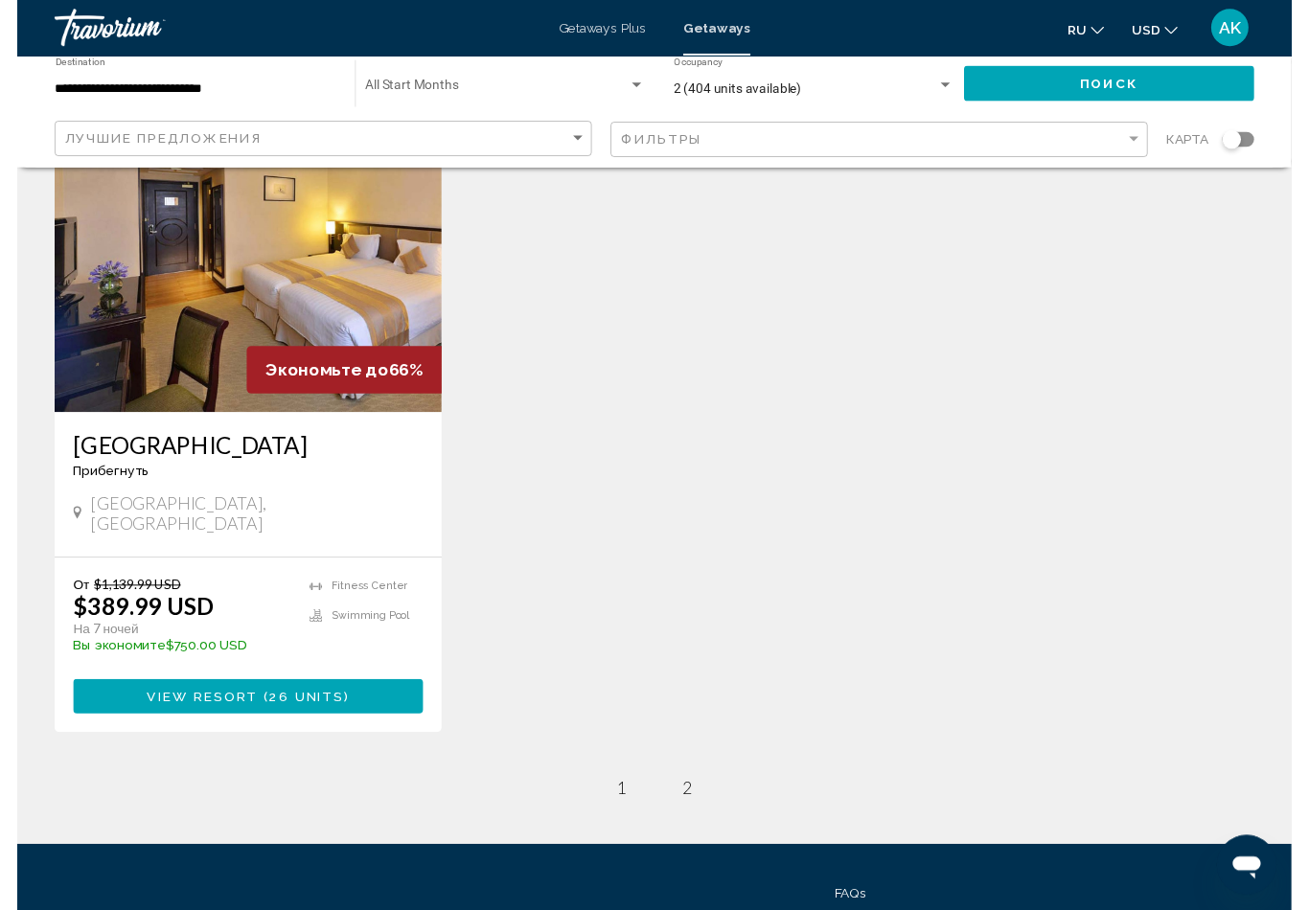
scroll to position [312, 0]
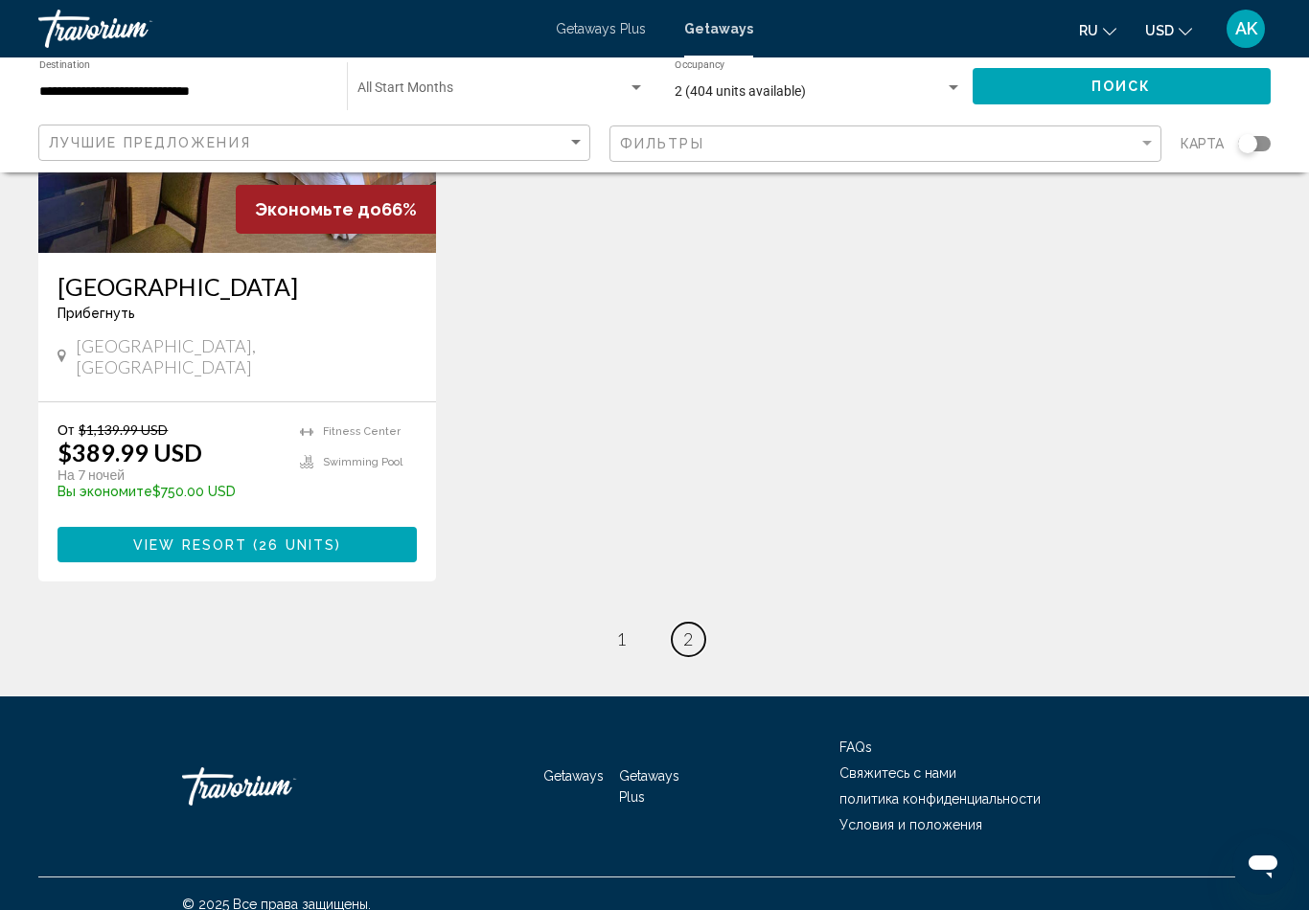
click at [696, 623] on link "page 2" at bounding box center [689, 640] width 34 height 34
